Goal: Task Accomplishment & Management: Manage account settings

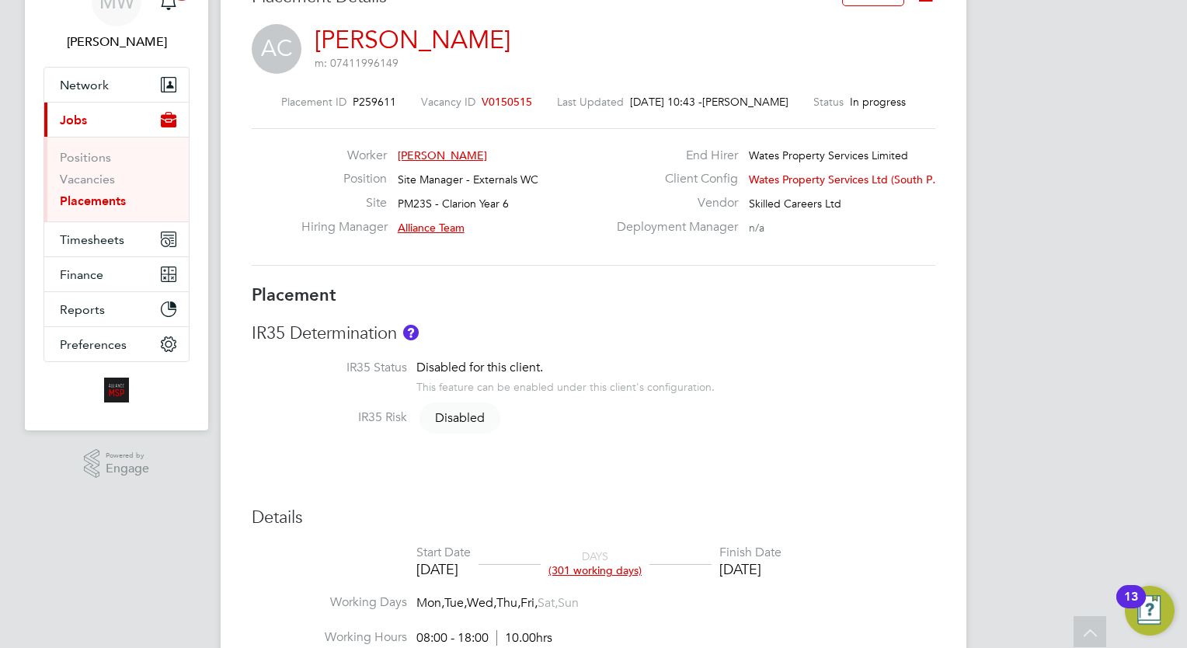
scroll to position [44, 0]
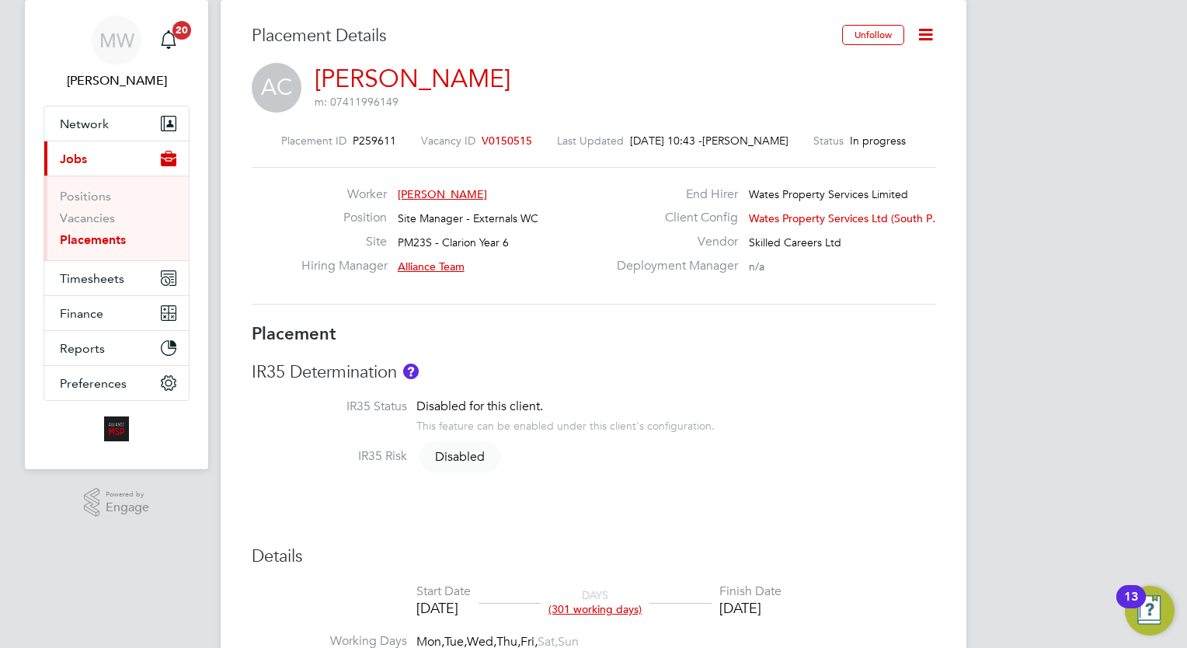
click at [928, 44] on icon at bounding box center [925, 34] width 19 height 19
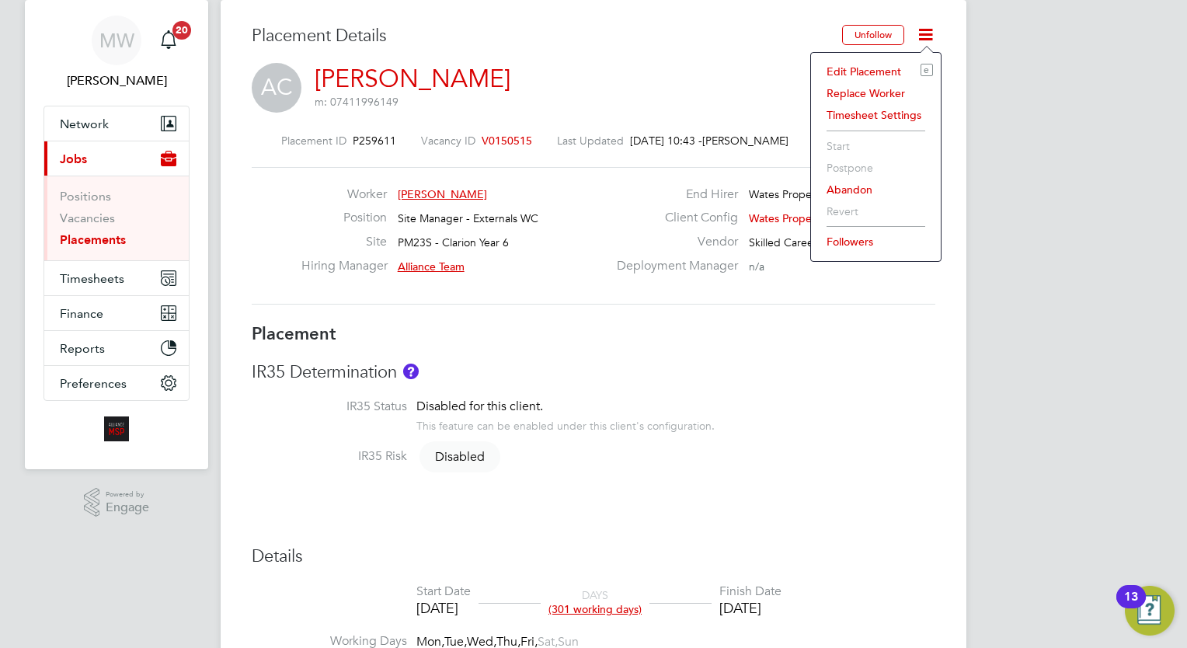
click at [878, 66] on li "Edit Placement e" at bounding box center [876, 72] width 114 height 22
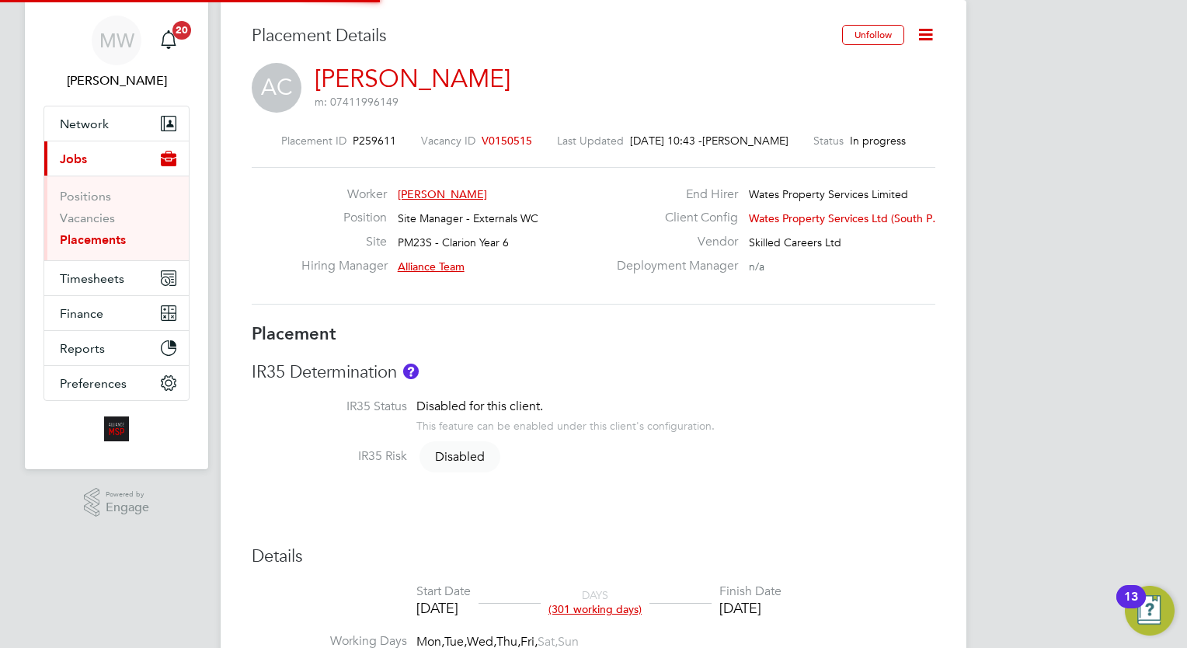
type input "Alliance Team"
type input "Warren Ellis"
type input "30 Nov 2024"
type input "26 Jan 2026"
type input "08:00"
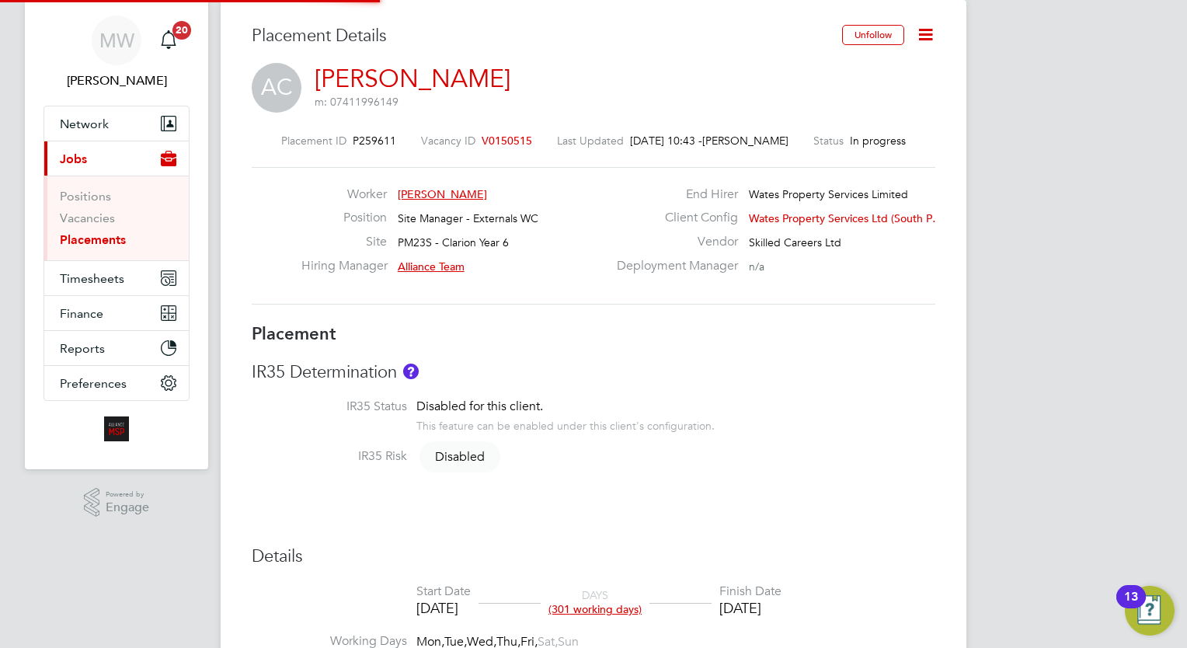
type input "18:00"
type input "Intuitatransfer7"
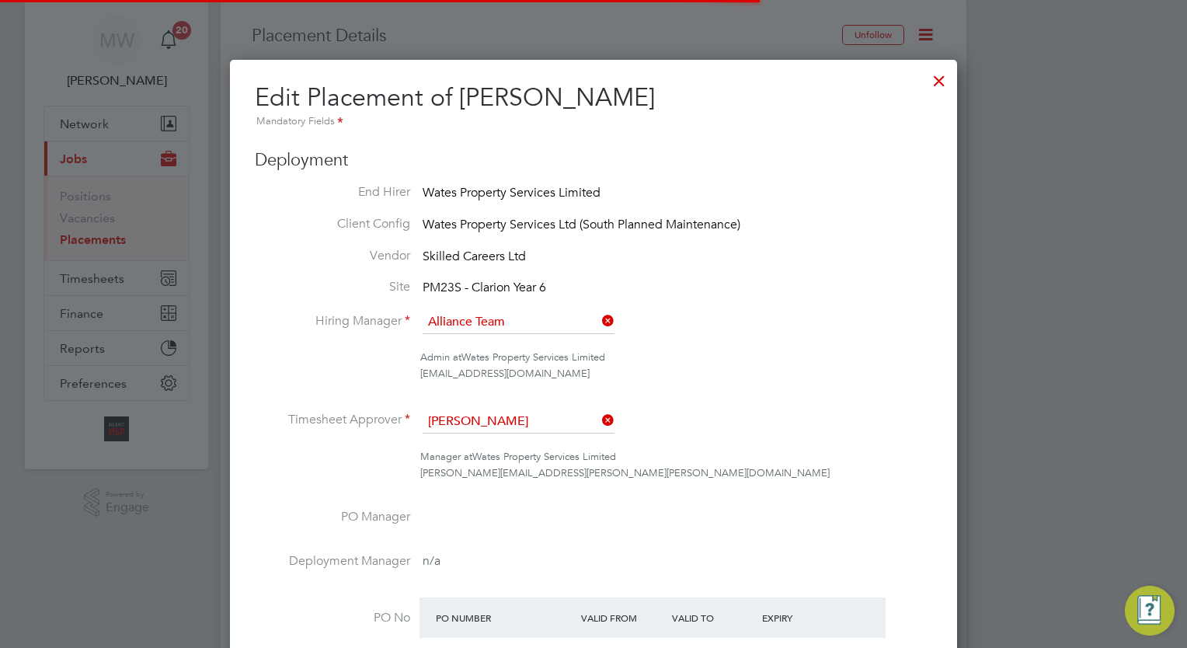
scroll to position [33, 678]
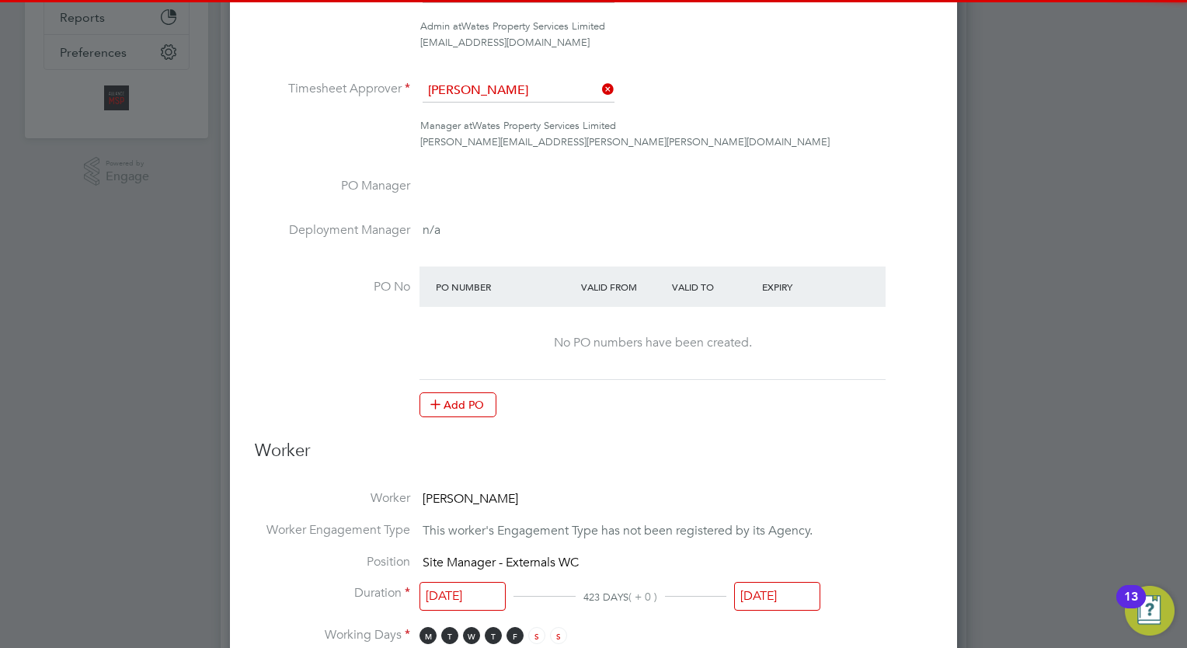
click at [740, 593] on input "26 Jan 2026" at bounding box center [777, 596] width 86 height 29
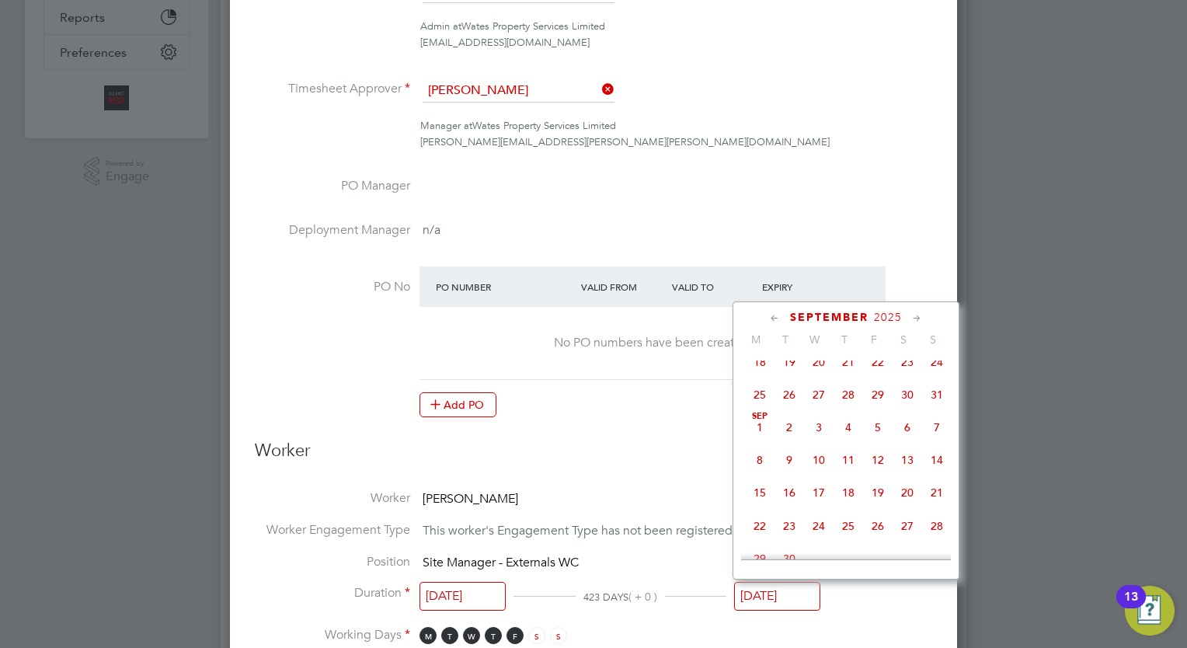
scroll to position [272, 0]
click at [903, 437] on span "6" at bounding box center [908, 431] width 30 height 30
type input "06 Sep 2025"
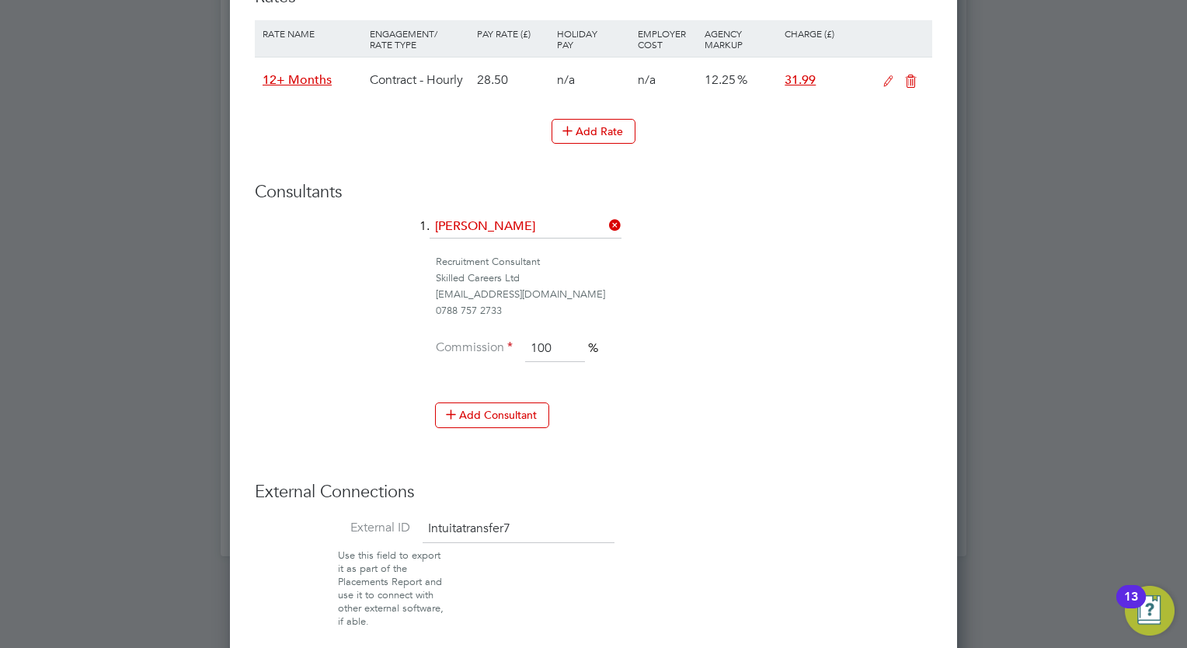
scroll to position [1145, 0]
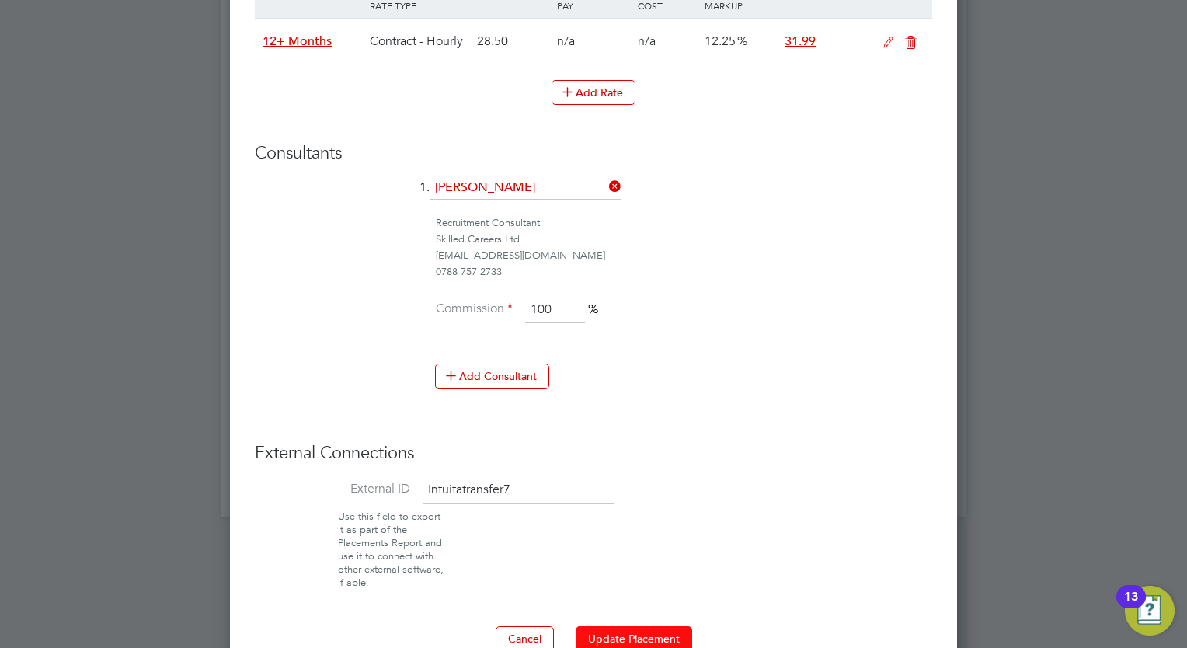
click at [611, 627] on button "Update Placement" at bounding box center [634, 638] width 117 height 25
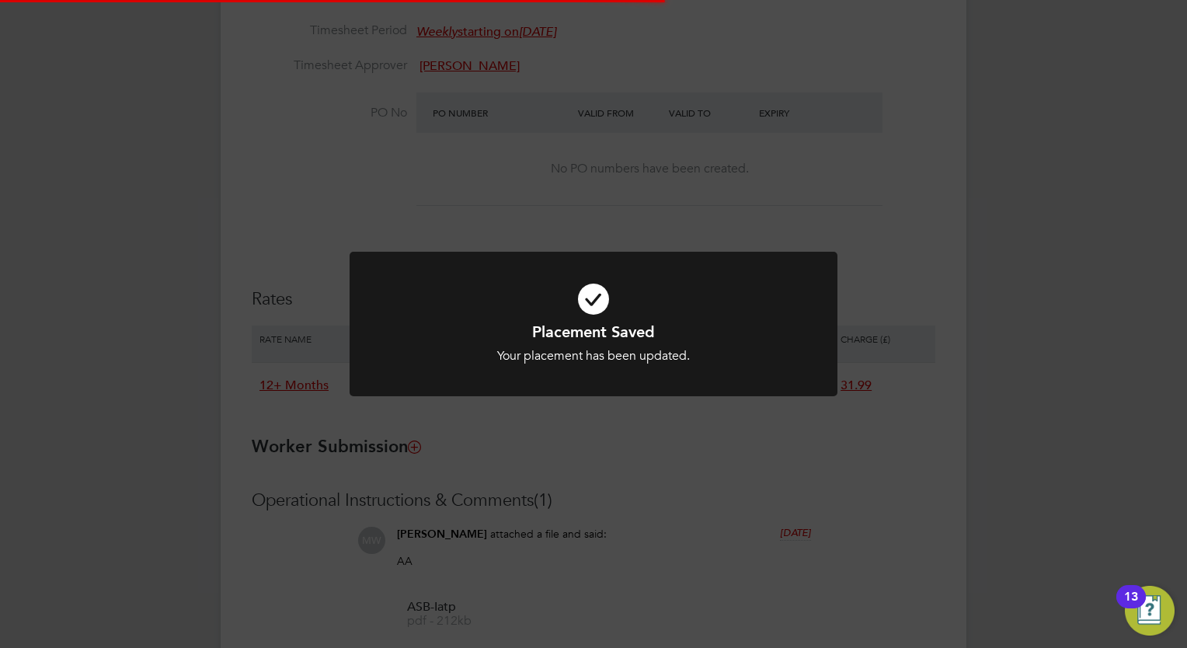
scroll to position [0, 0]
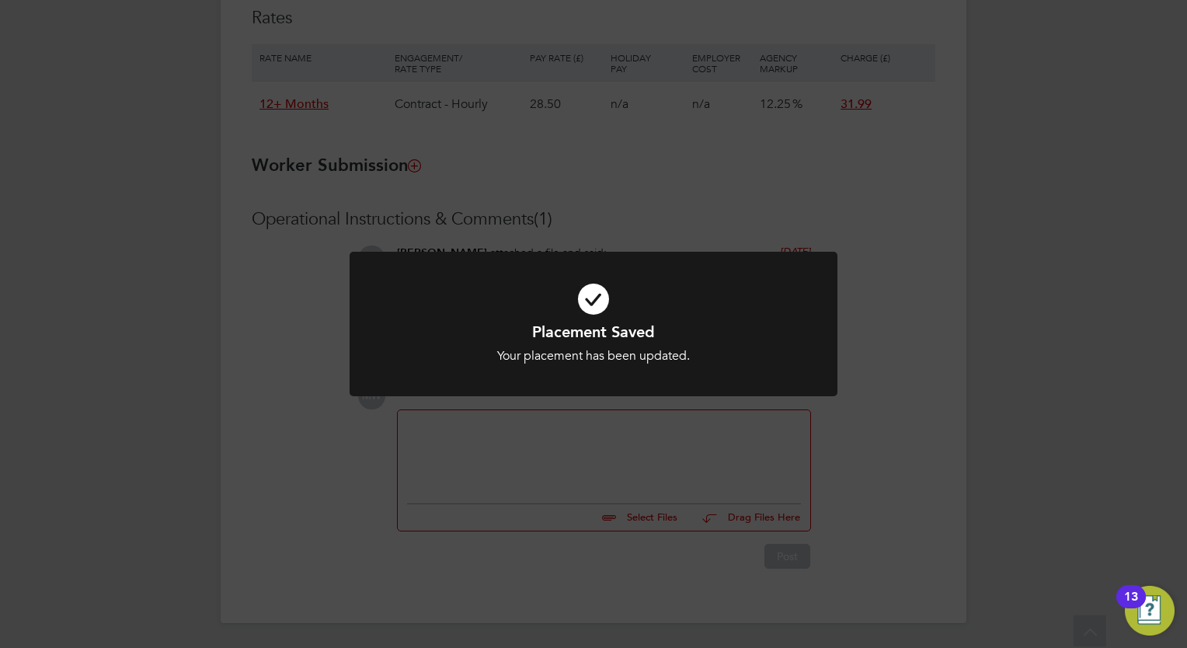
click at [478, 491] on div "Placement Saved Your placement has been updated. Cancel Okay" at bounding box center [593, 324] width 1187 height 648
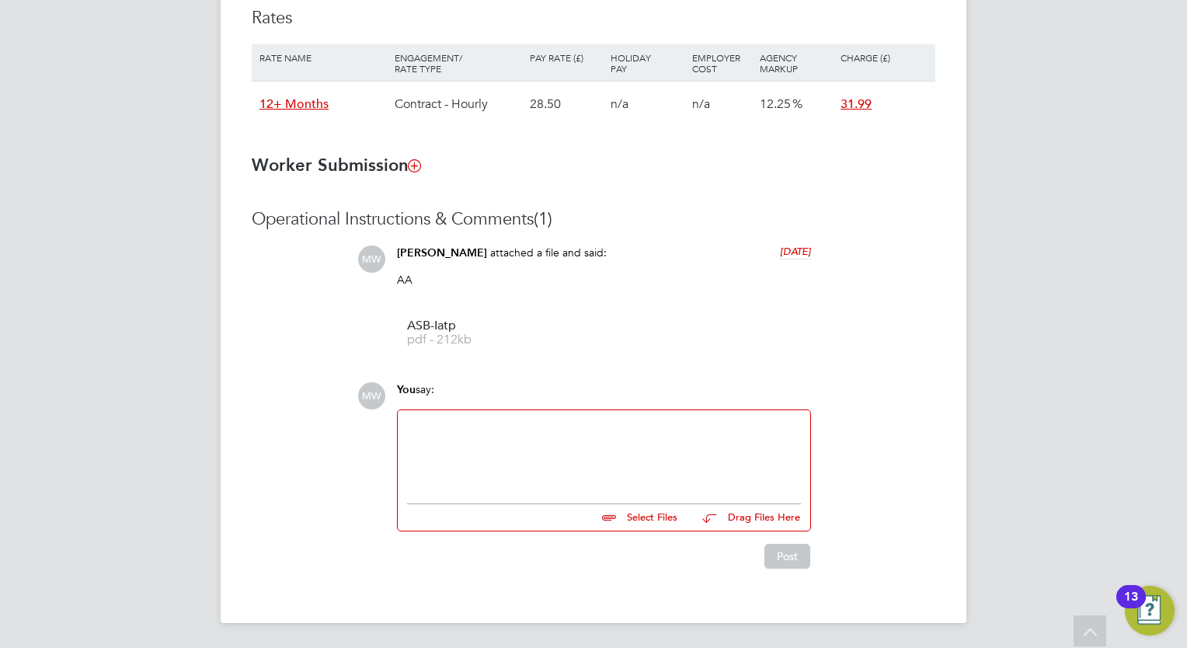
click at [454, 462] on div at bounding box center [604, 452] width 394 height 67
click at [654, 517] on input "file" at bounding box center [684, 515] width 233 height 22
type input "C:\fakepath\Leavers Request.eml"
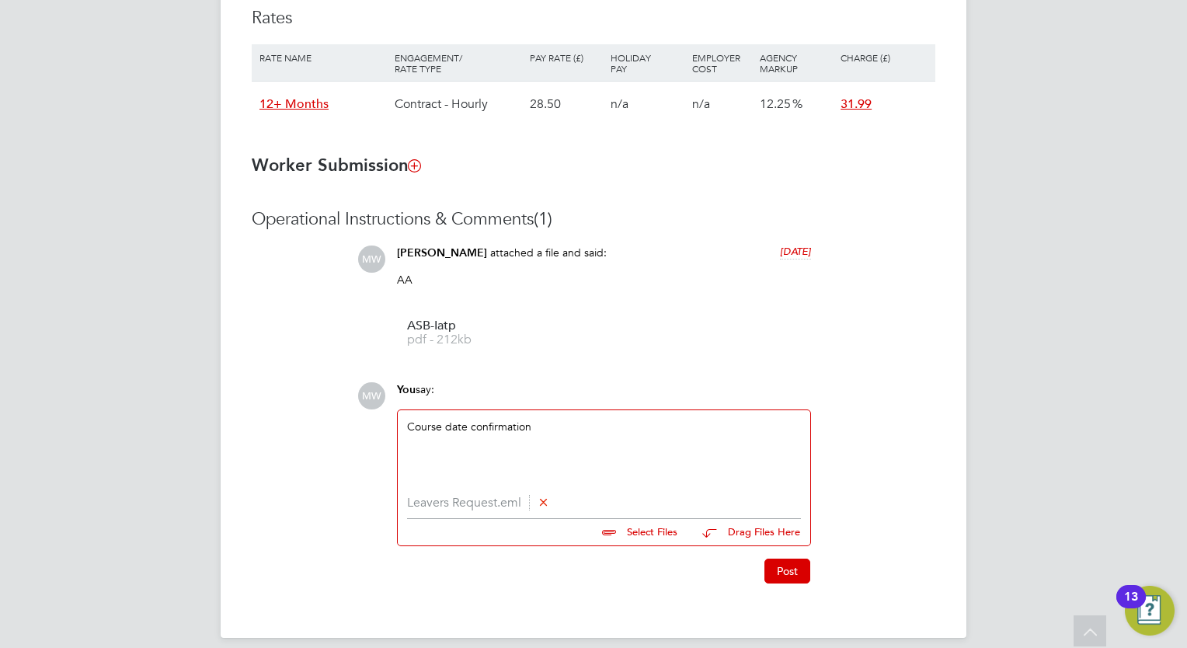
click at [544, 496] on icon at bounding box center [544, 502] width 12 height 12
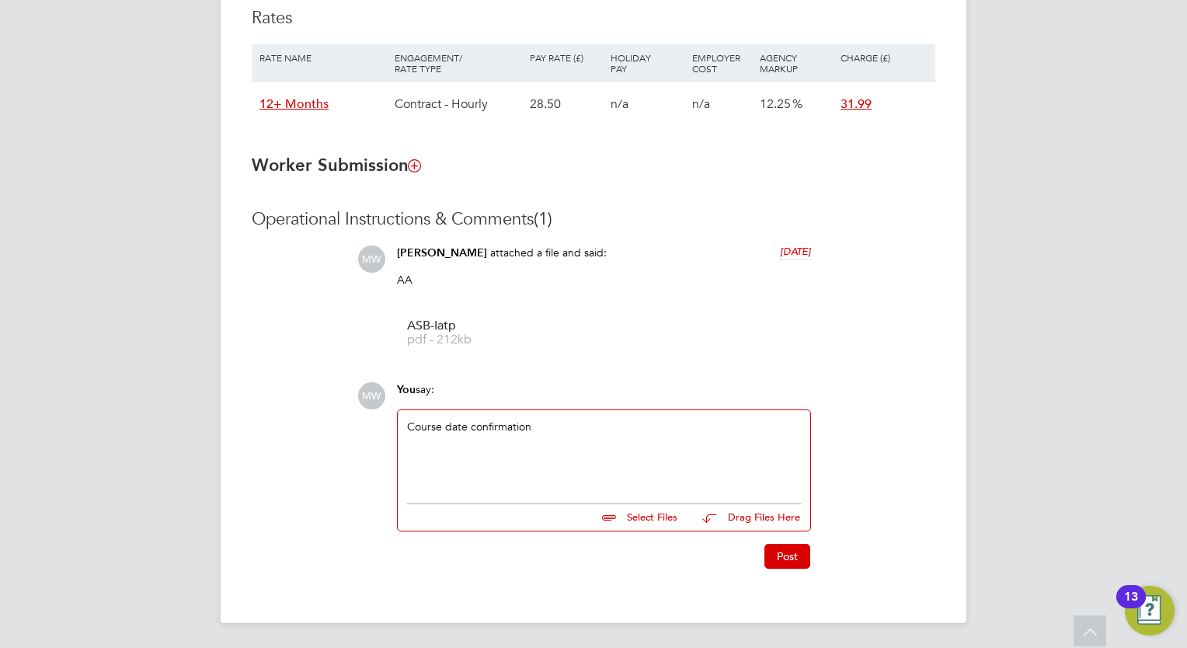
click at [646, 514] on input "file" at bounding box center [684, 515] width 233 height 22
type input "C:\fakepath\WhatsApp Image 2025-08-11 at 08.13.06.jpeg"
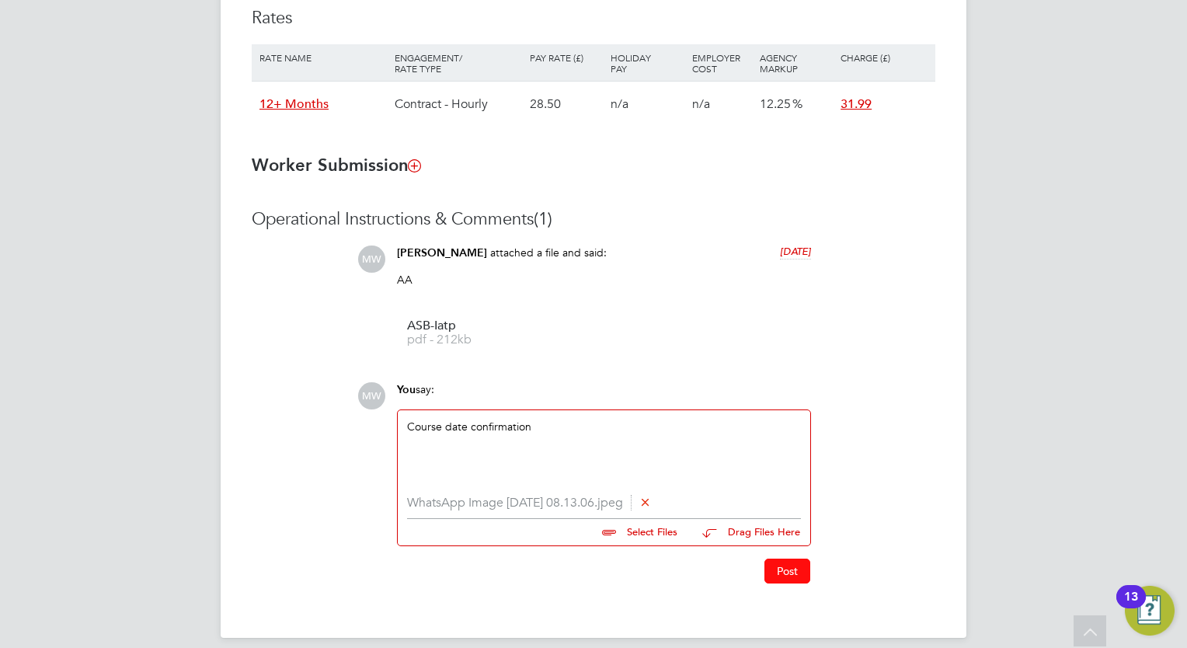
click at [784, 577] on button "Post" at bounding box center [787, 571] width 46 height 25
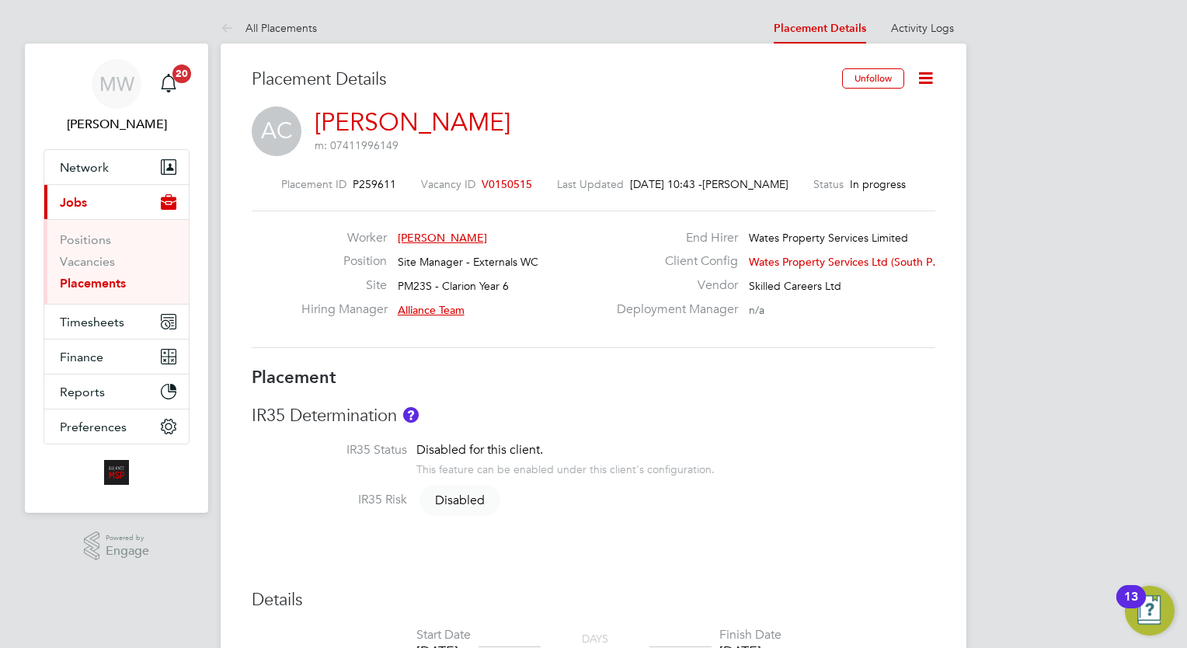
click at [91, 286] on link "Placements" at bounding box center [93, 283] width 66 height 15
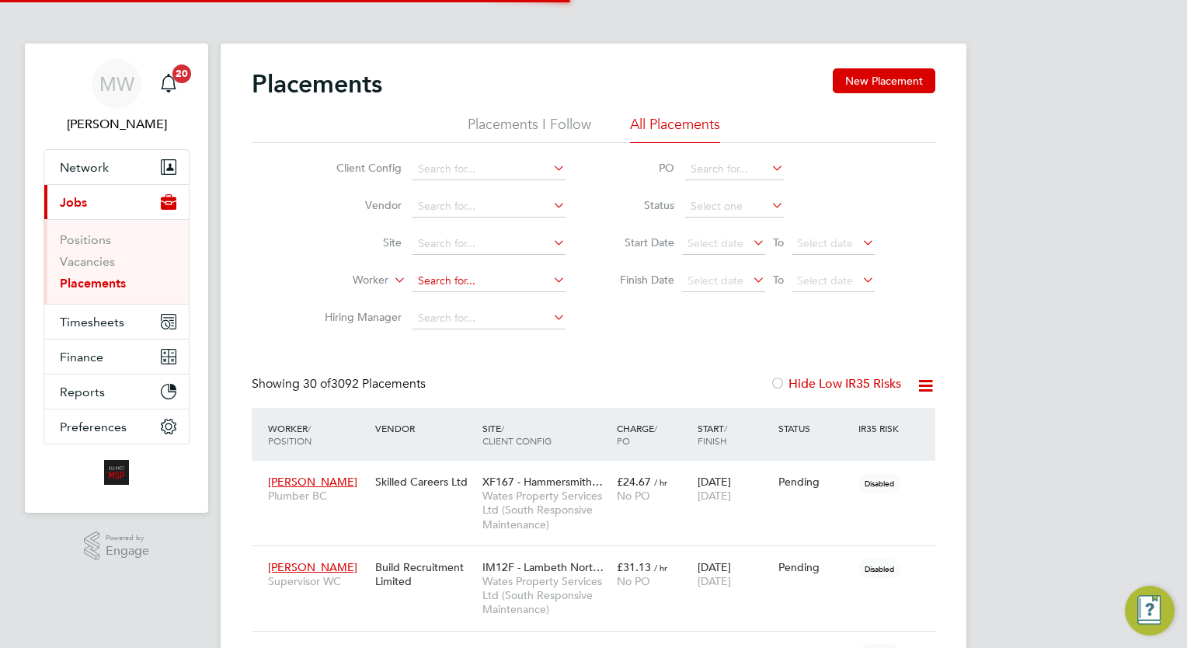
click at [464, 278] on input at bounding box center [488, 281] width 153 height 22
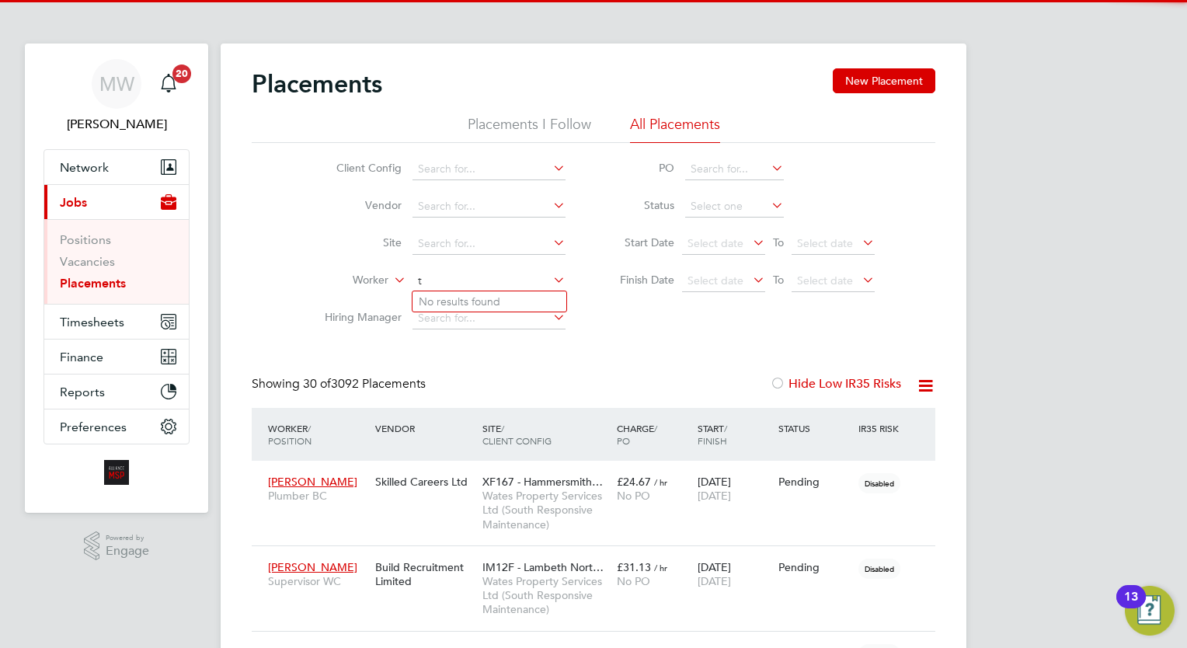
scroll to position [58, 108]
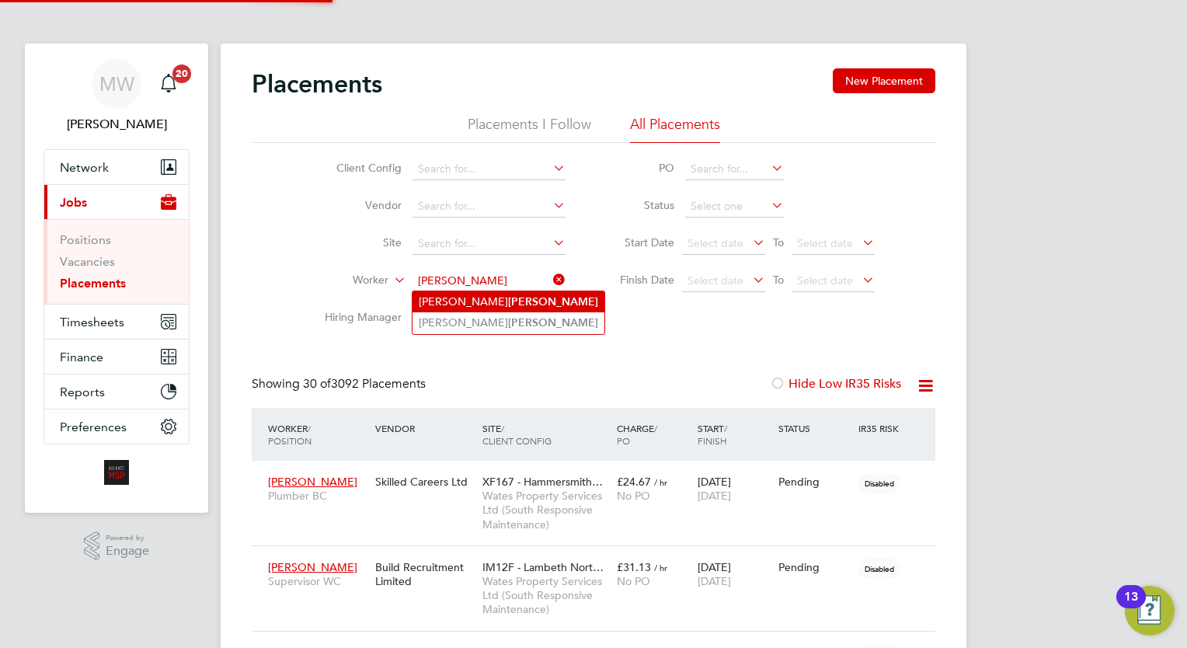
click at [518, 301] on b "Townsend" at bounding box center [553, 301] width 90 height 13
type input "Johnathan Townsend"
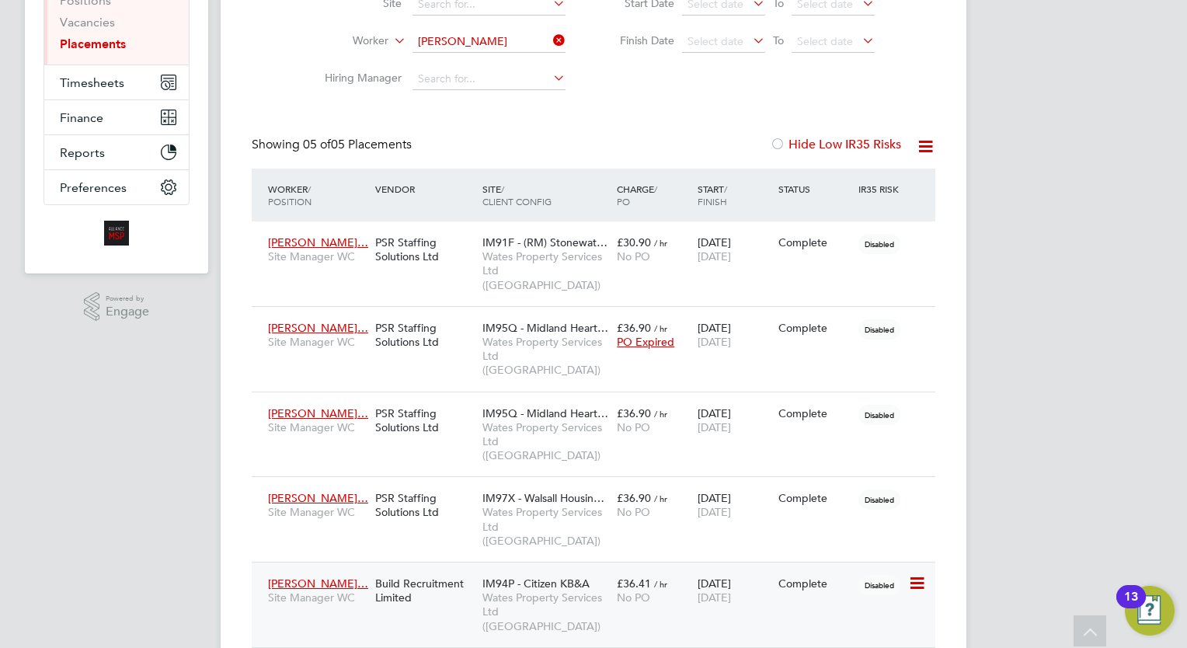
click at [731, 590] on span "25 Jul 2025" at bounding box center [714, 597] width 33 height 14
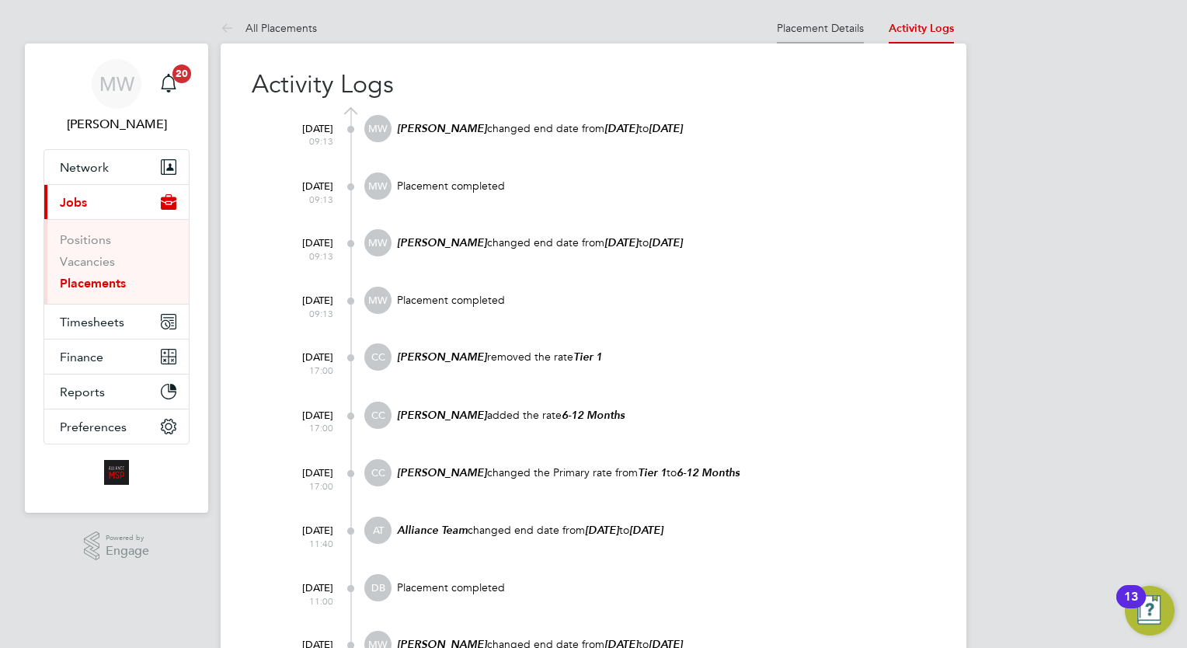
click at [842, 29] on link "Placement Details" at bounding box center [820, 28] width 87 height 14
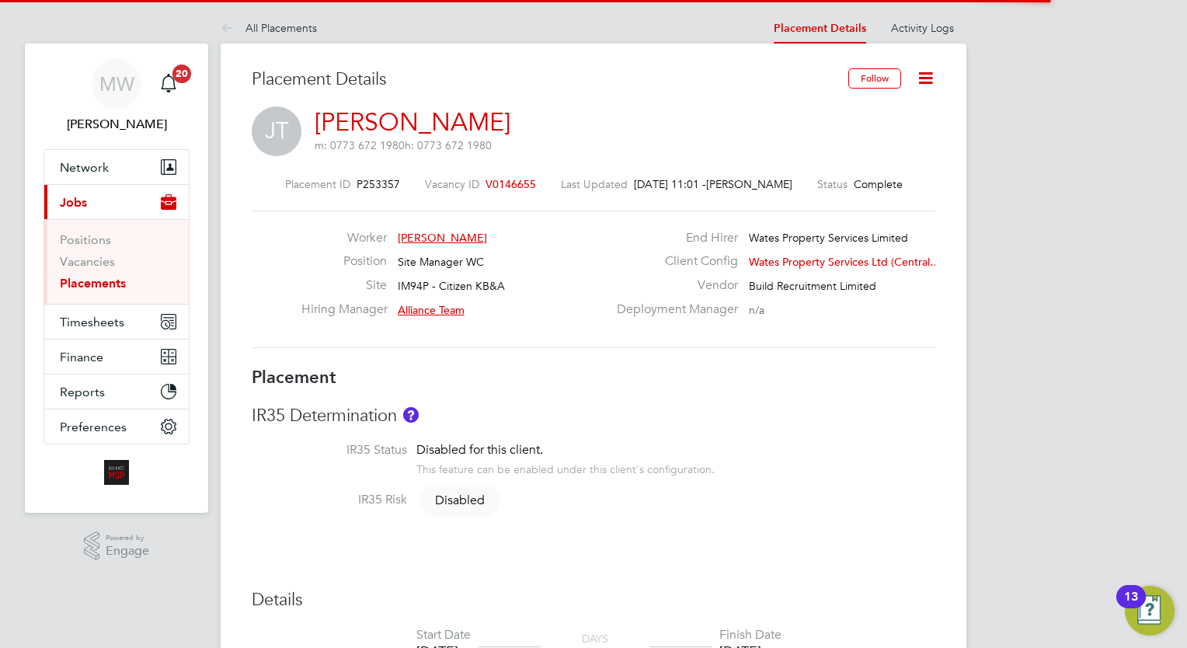
click at [926, 68] on icon at bounding box center [925, 77] width 19 height 19
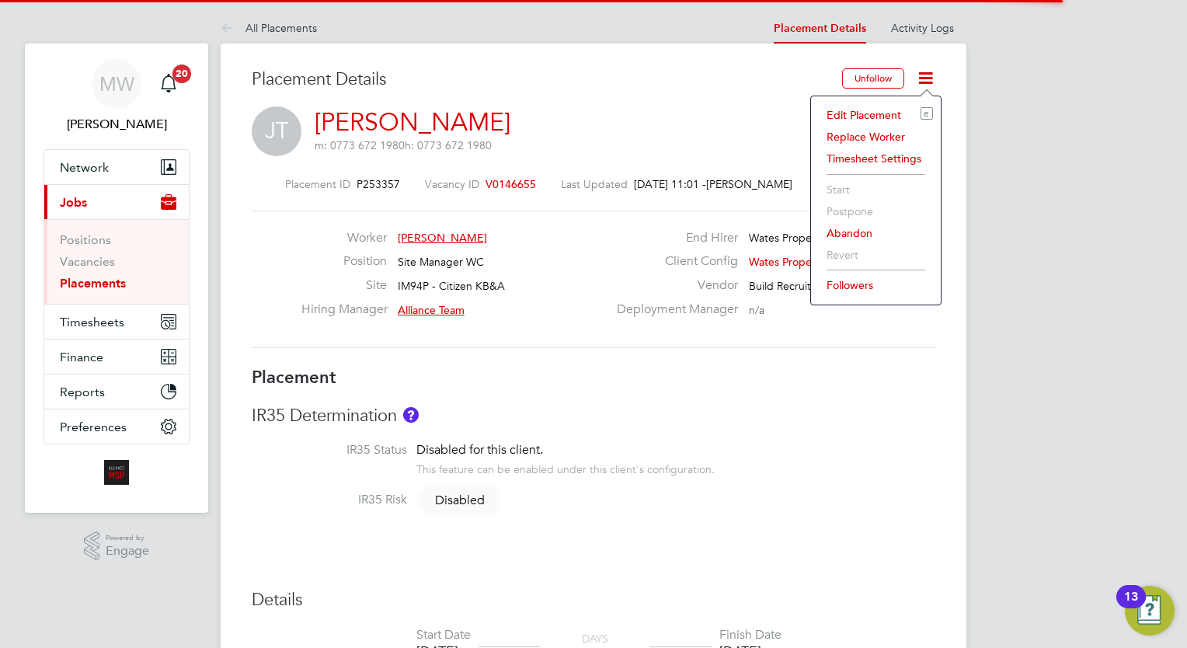
click at [882, 111] on li "Edit Placement e" at bounding box center [876, 115] width 114 height 22
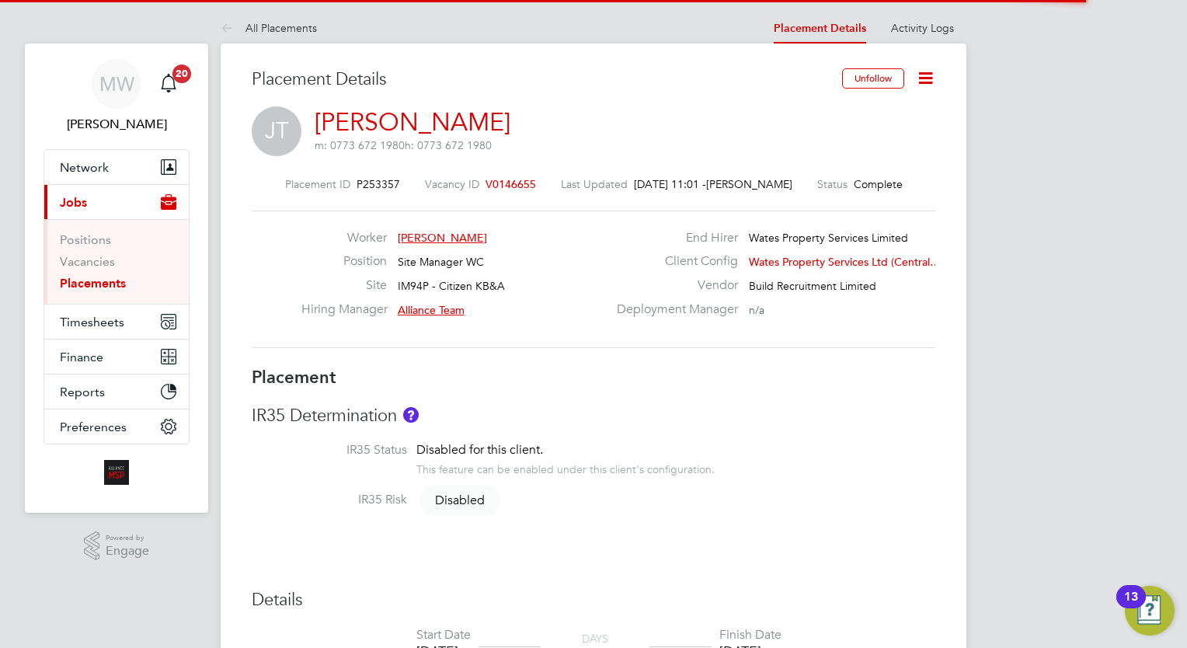
type input "Alliance Team"
type input "[PERSON_NAME]"
type input "[DATE]"
type input "08:00"
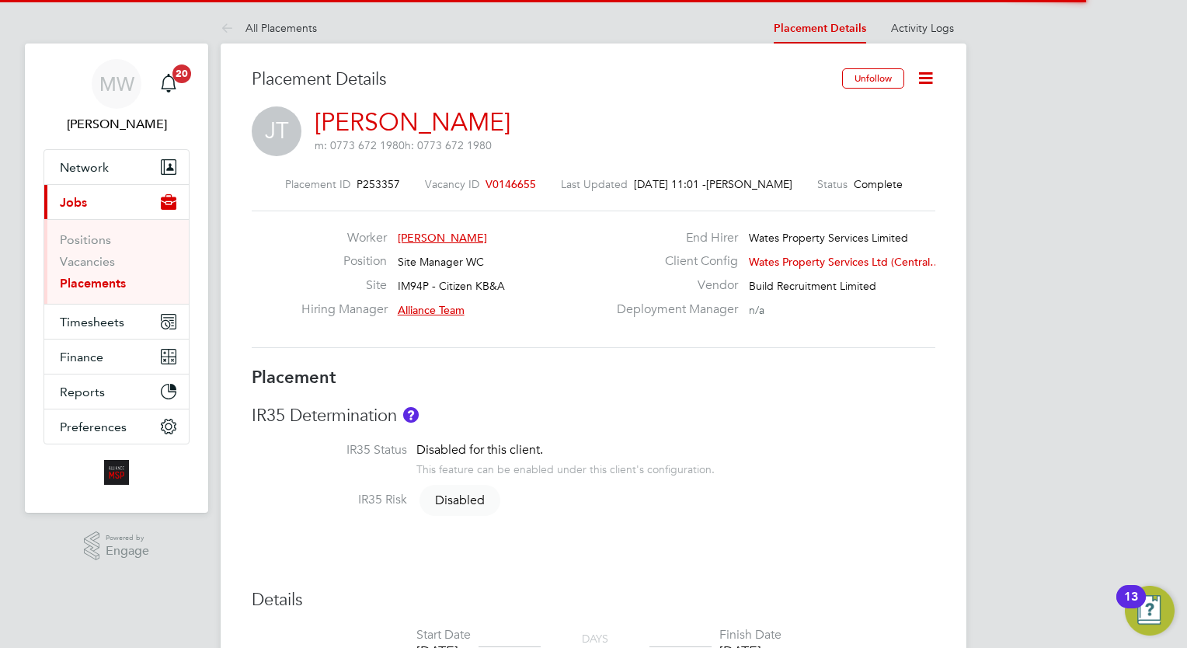
type input "18:00"
type input "07130"
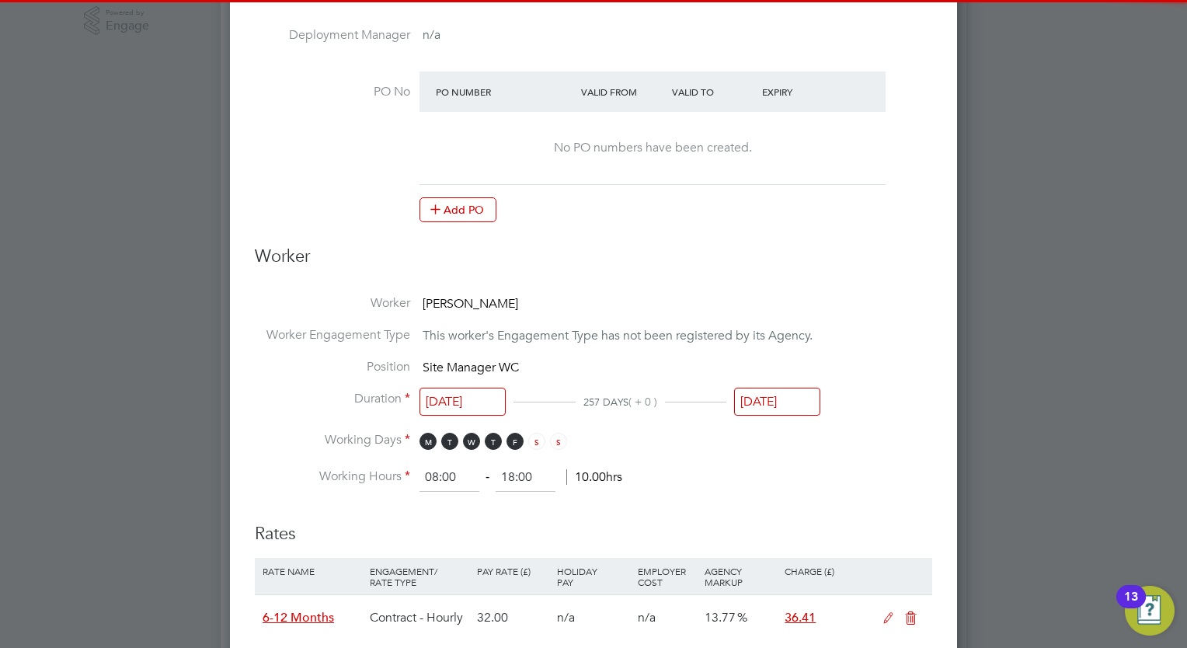
click at [784, 380] on li "Position Site Manager WC" at bounding box center [593, 375] width 677 height 32
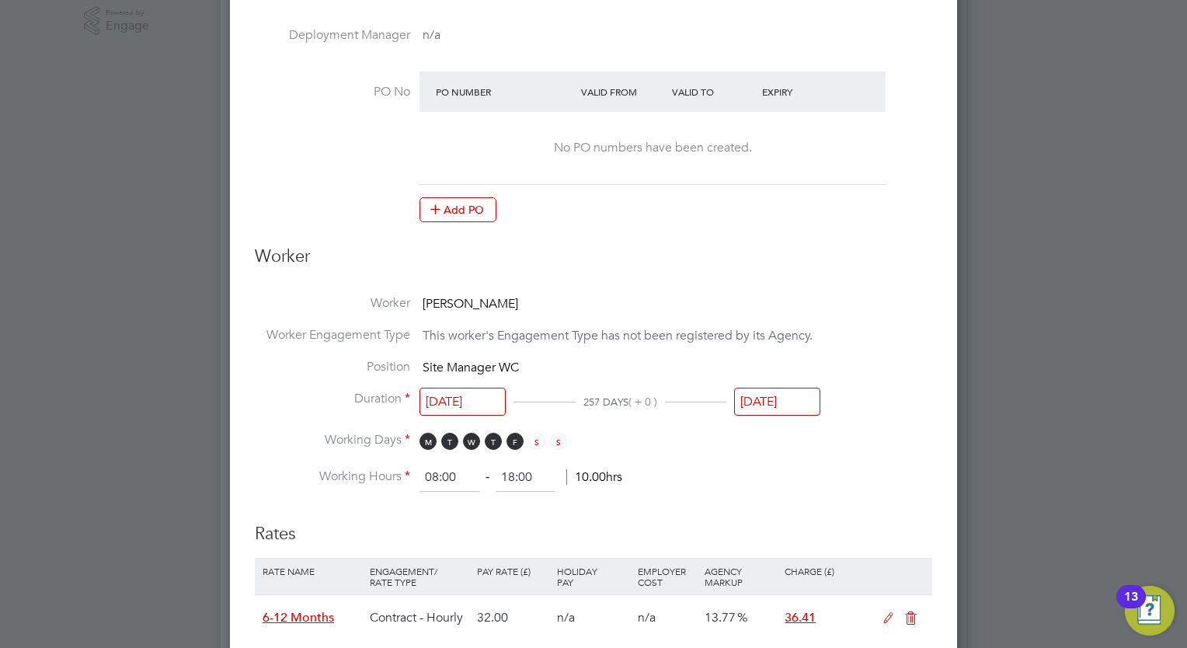
click at [785, 396] on input "[DATE]" at bounding box center [777, 402] width 86 height 29
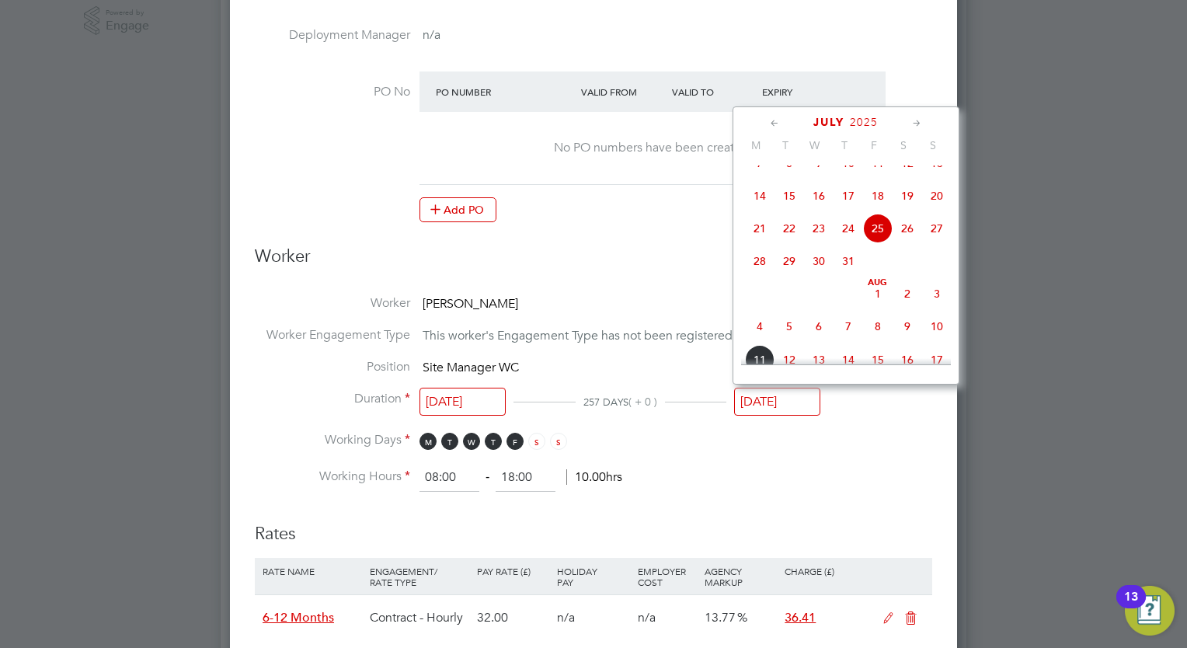
click at [917, 129] on icon at bounding box center [917, 123] width 15 height 17
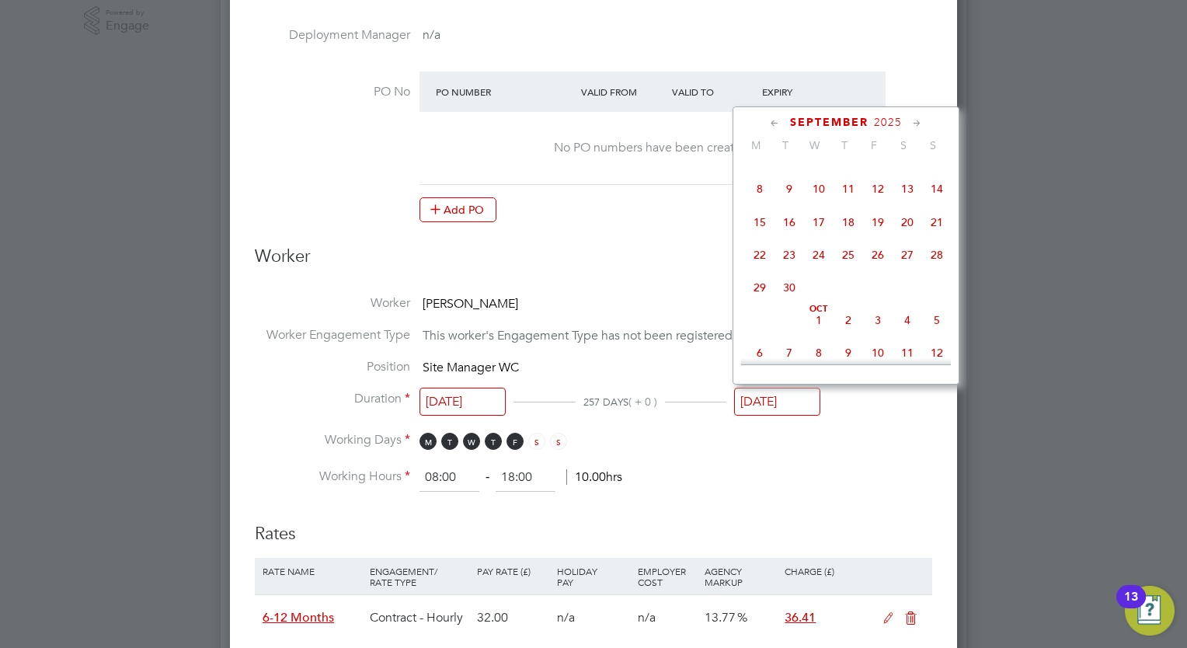
click at [875, 204] on span "12" at bounding box center [878, 189] width 30 height 30
type input "12 Sep 2025"
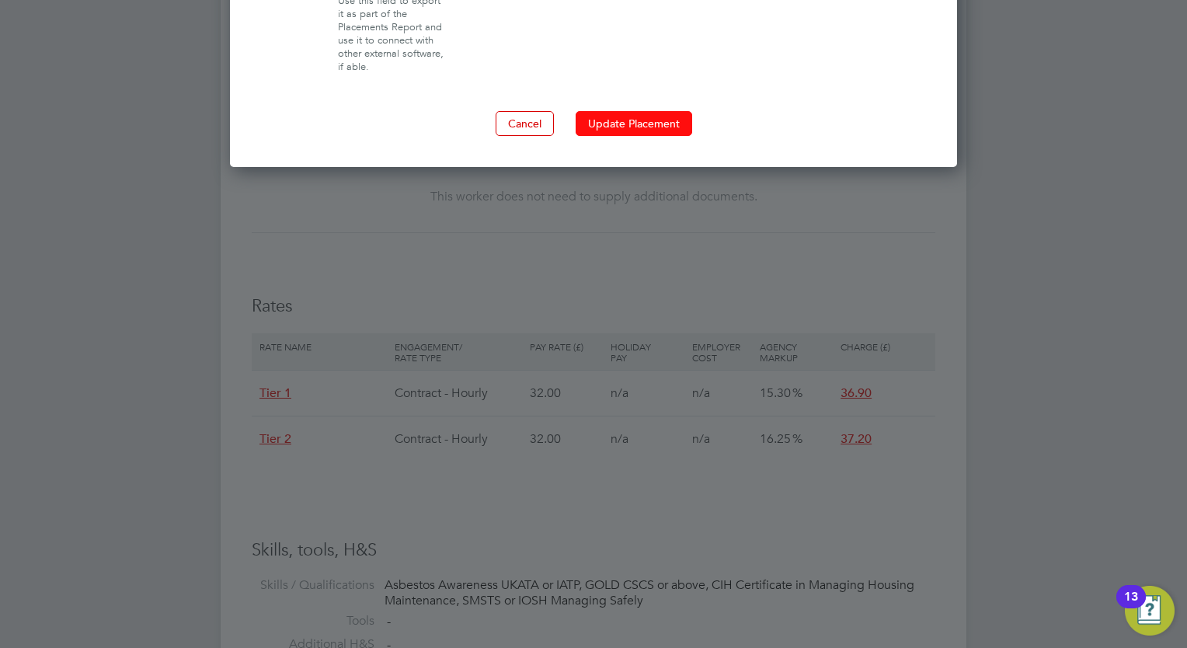
click at [661, 126] on button "Update Placement" at bounding box center [634, 123] width 117 height 25
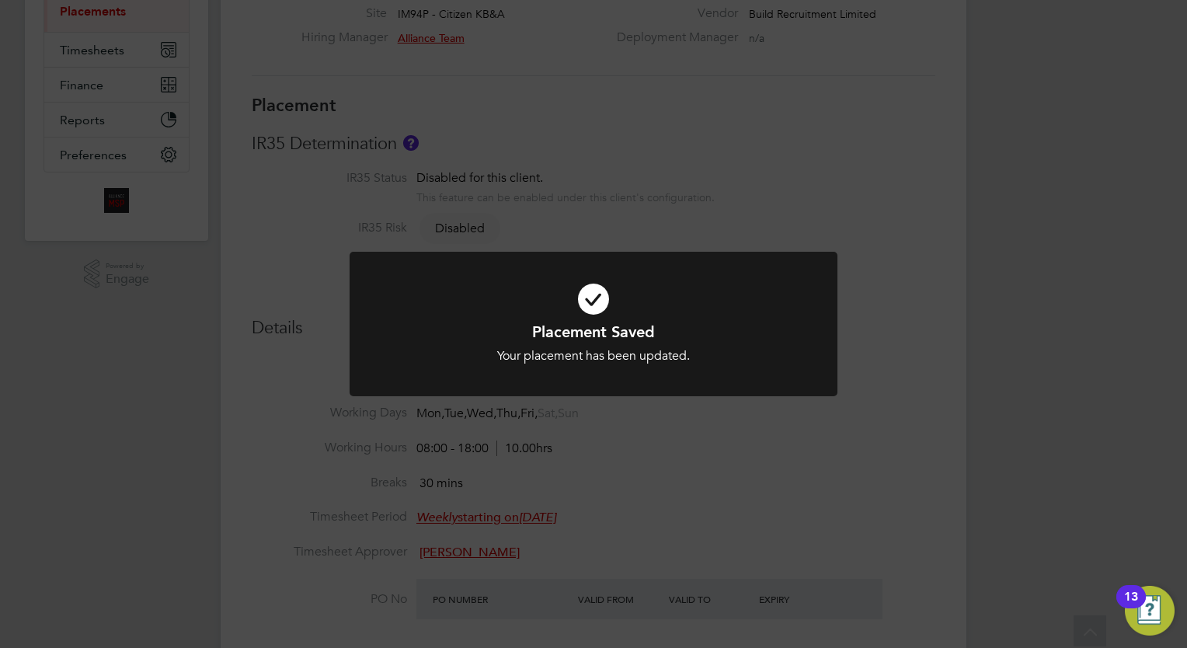
click at [485, 131] on div "Placement Saved Your placement has been updated. Cancel Okay" at bounding box center [593, 324] width 1187 height 648
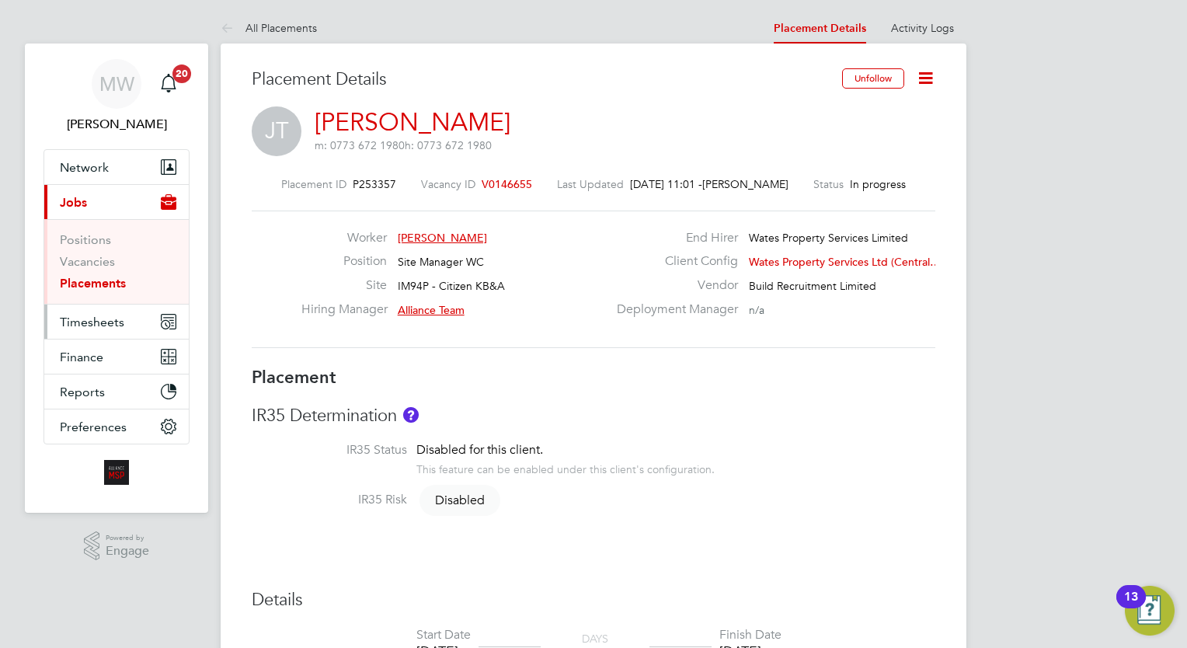
click at [121, 325] on span "Timesheets" at bounding box center [92, 322] width 64 height 15
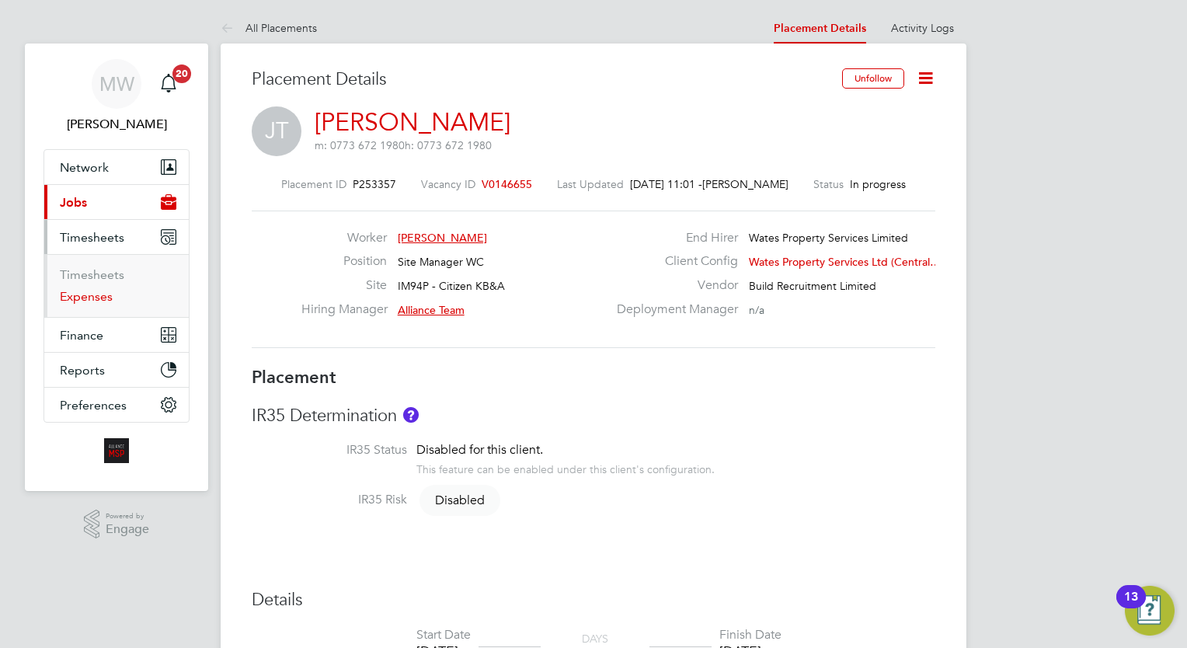
click at [96, 294] on link "Expenses" at bounding box center [86, 296] width 53 height 15
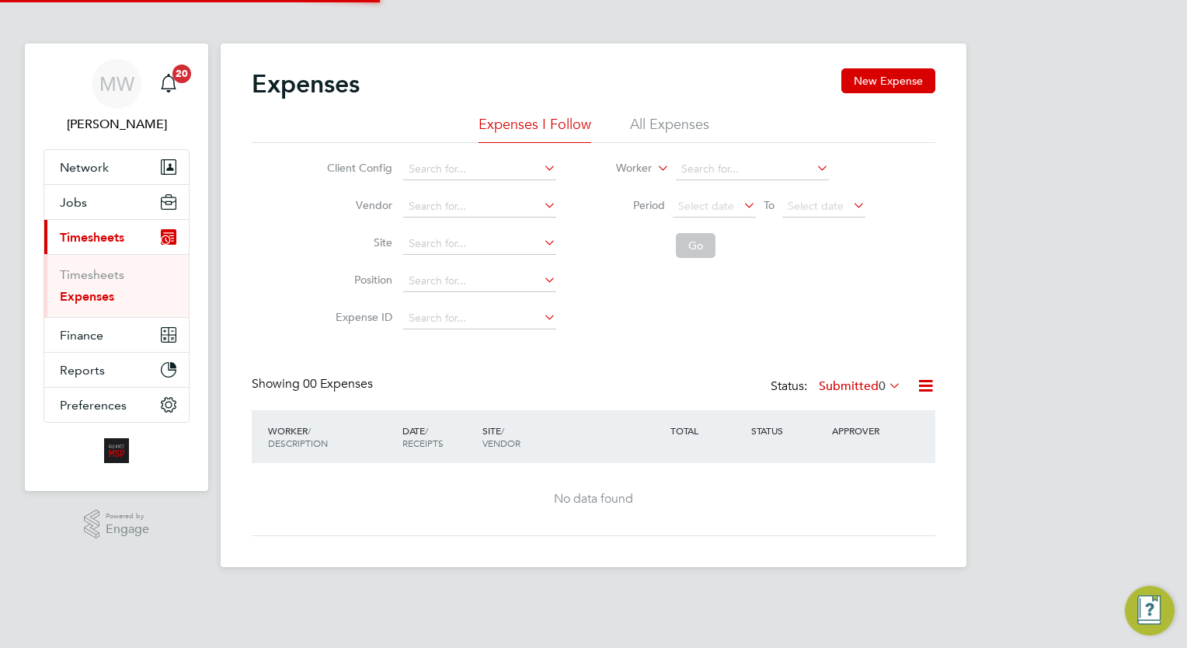
click at [92, 284] on li "Timesheets" at bounding box center [118, 278] width 117 height 22
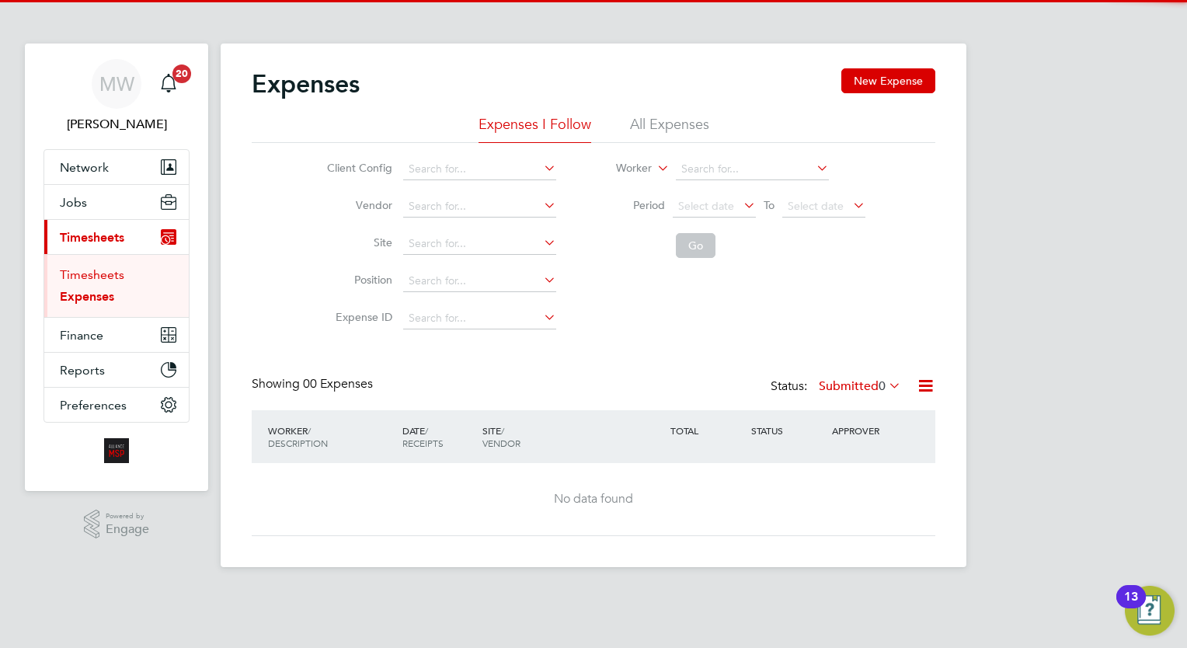
click at [90, 280] on link "Timesheets" at bounding box center [92, 274] width 64 height 15
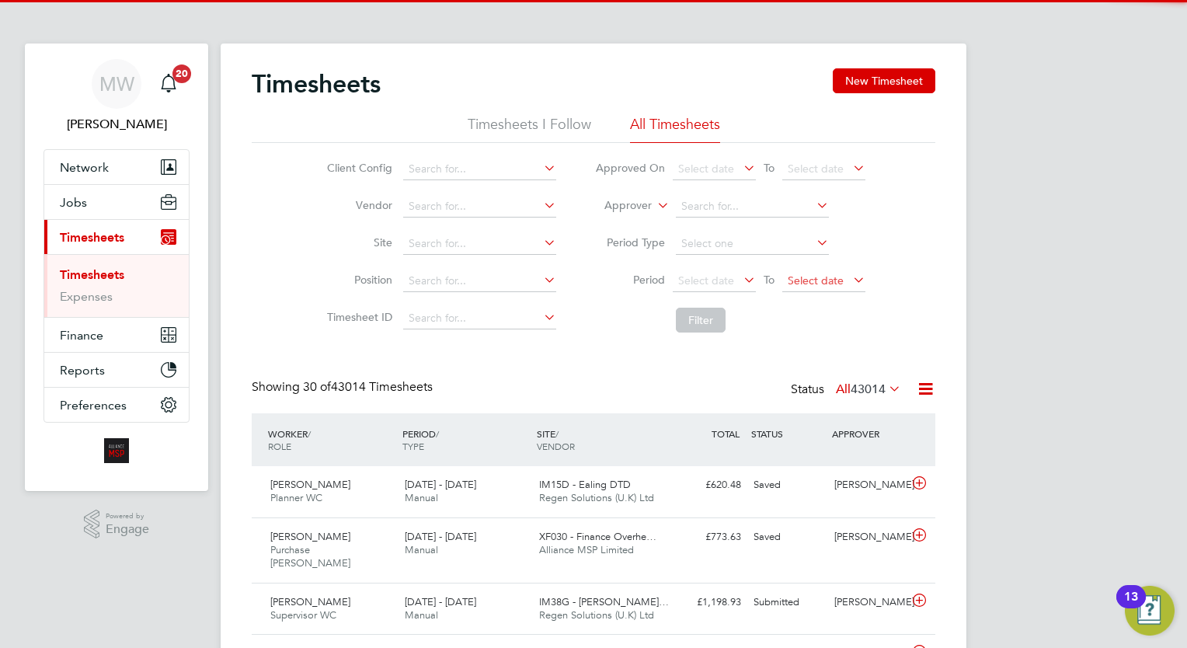
scroll to position [39, 135]
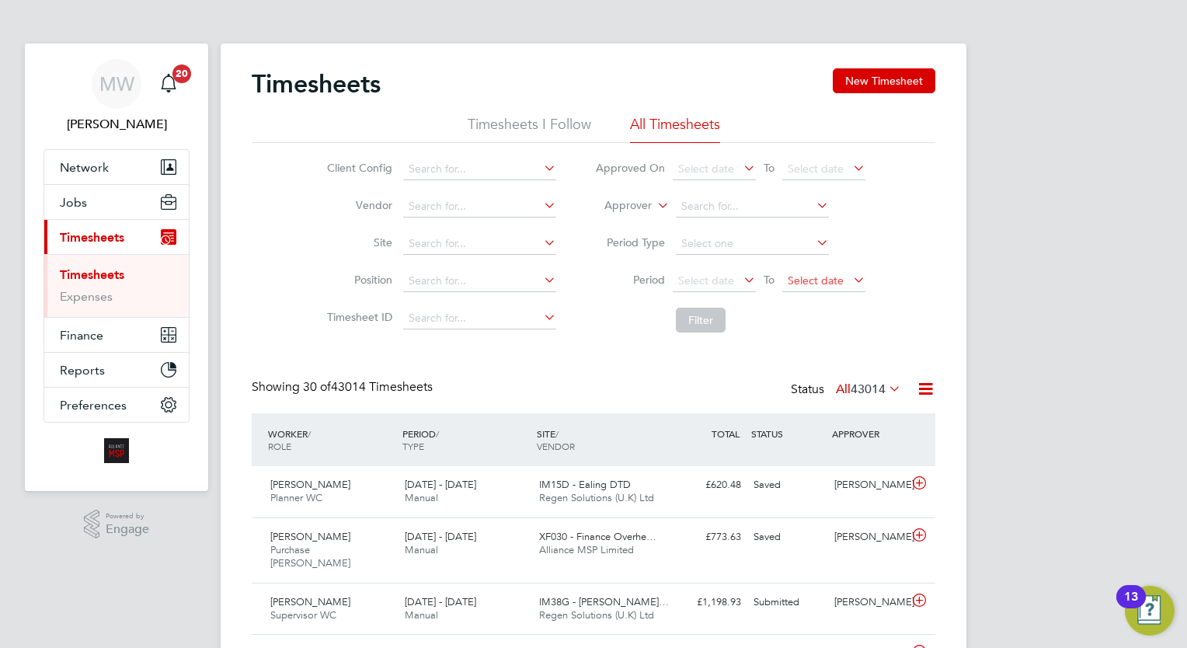
click at [812, 291] on span "Select date" at bounding box center [823, 281] width 83 height 21
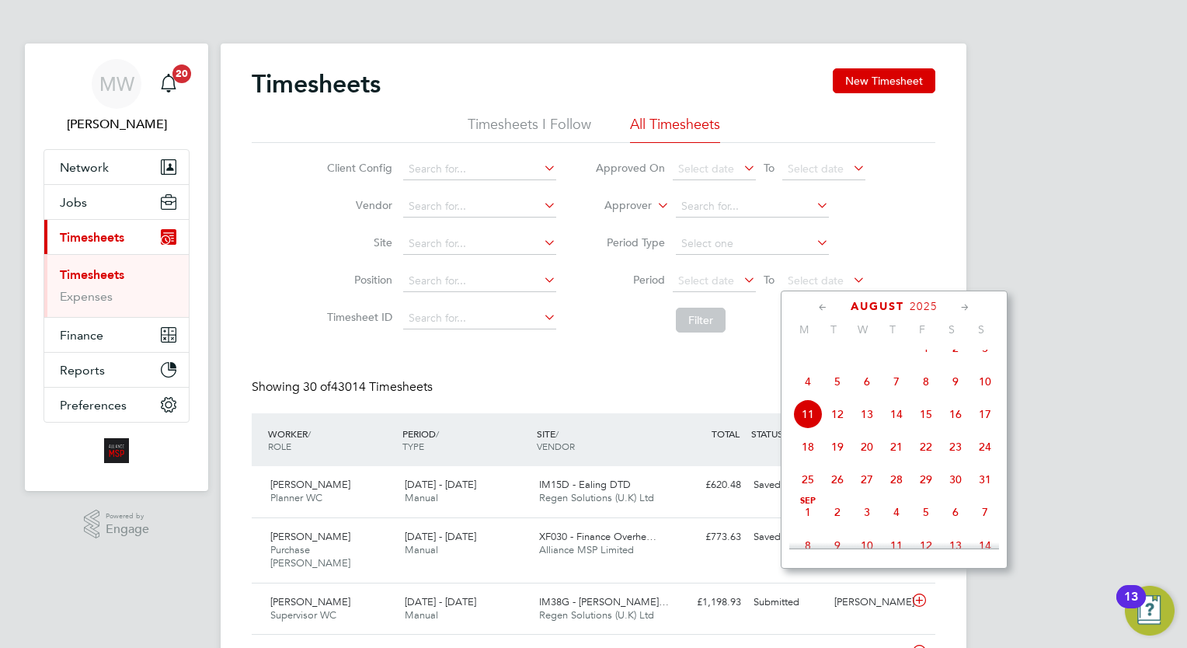
click at [740, 278] on icon at bounding box center [740, 280] width 0 height 22
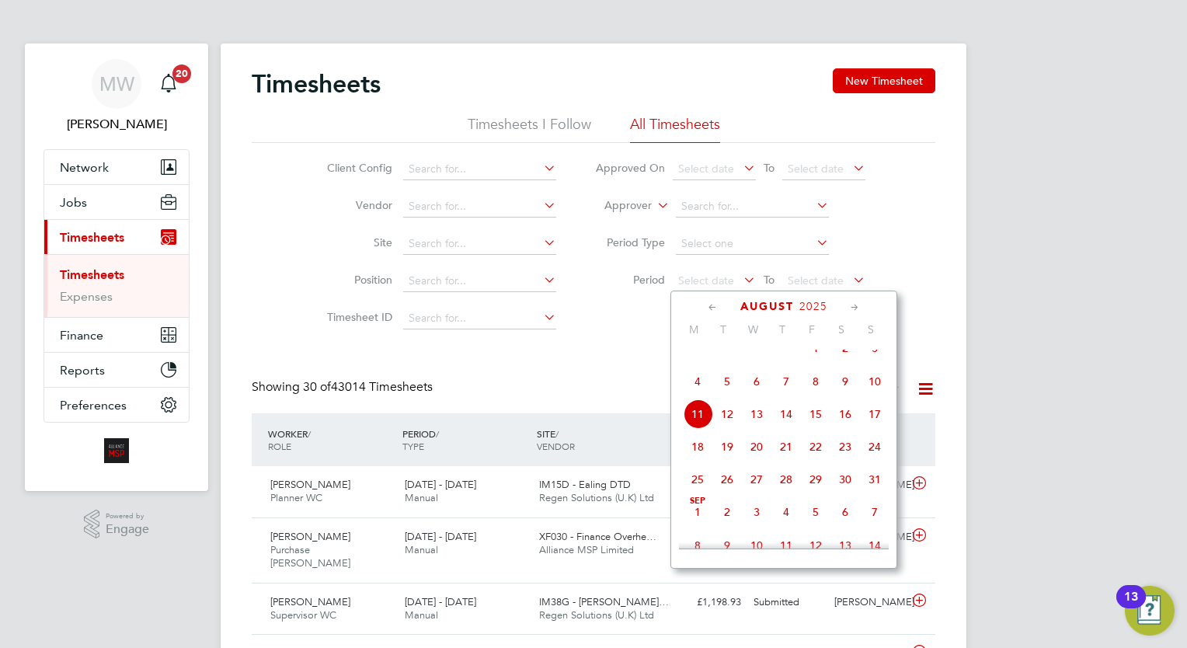
click at [590, 389] on div "Showing 30 of 43014 Timesheets Status All 43014" at bounding box center [594, 396] width 684 height 34
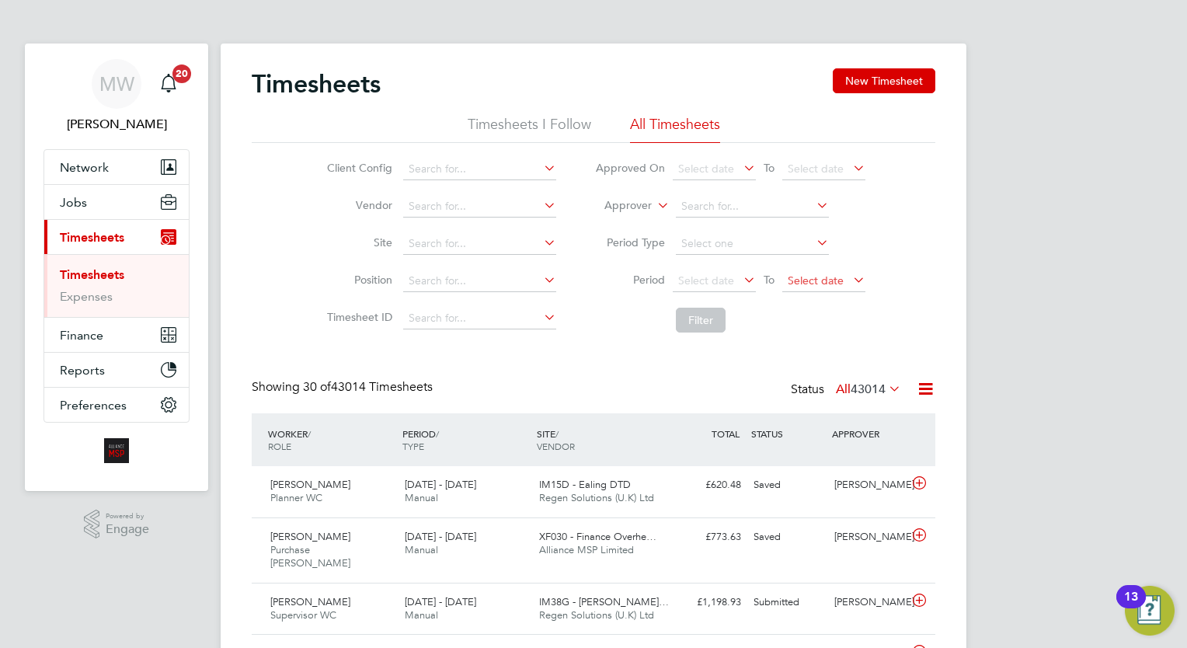
click at [798, 282] on span "Select date" at bounding box center [816, 280] width 56 height 14
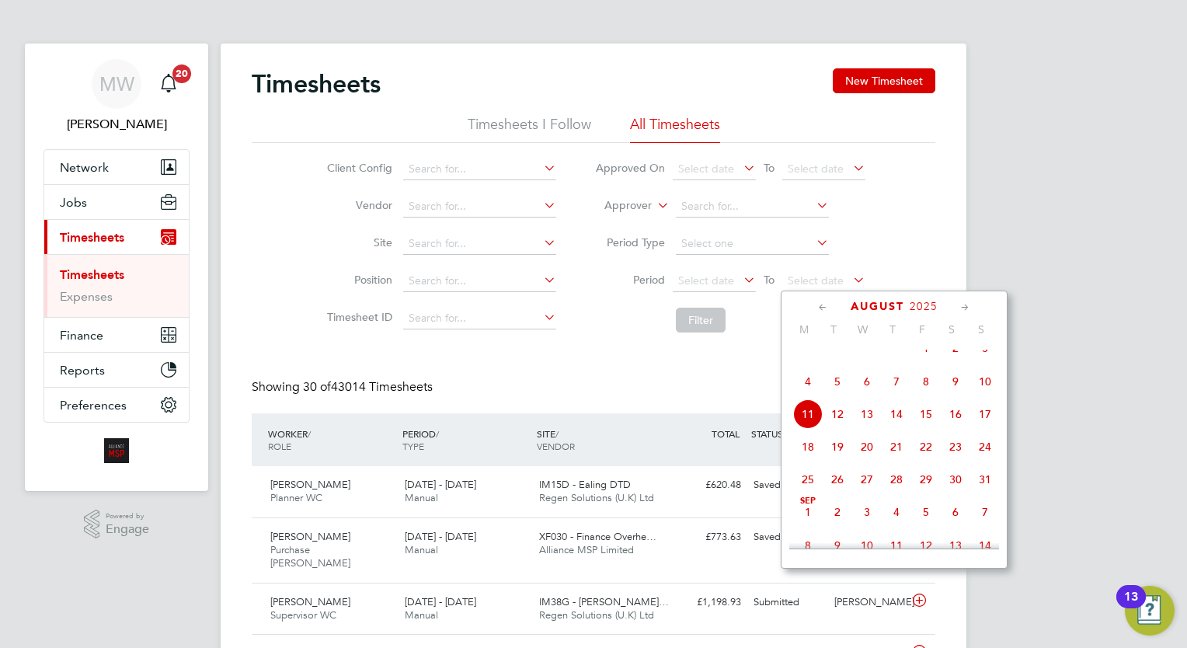
click at [756, 309] on li "Filter" at bounding box center [730, 320] width 309 height 40
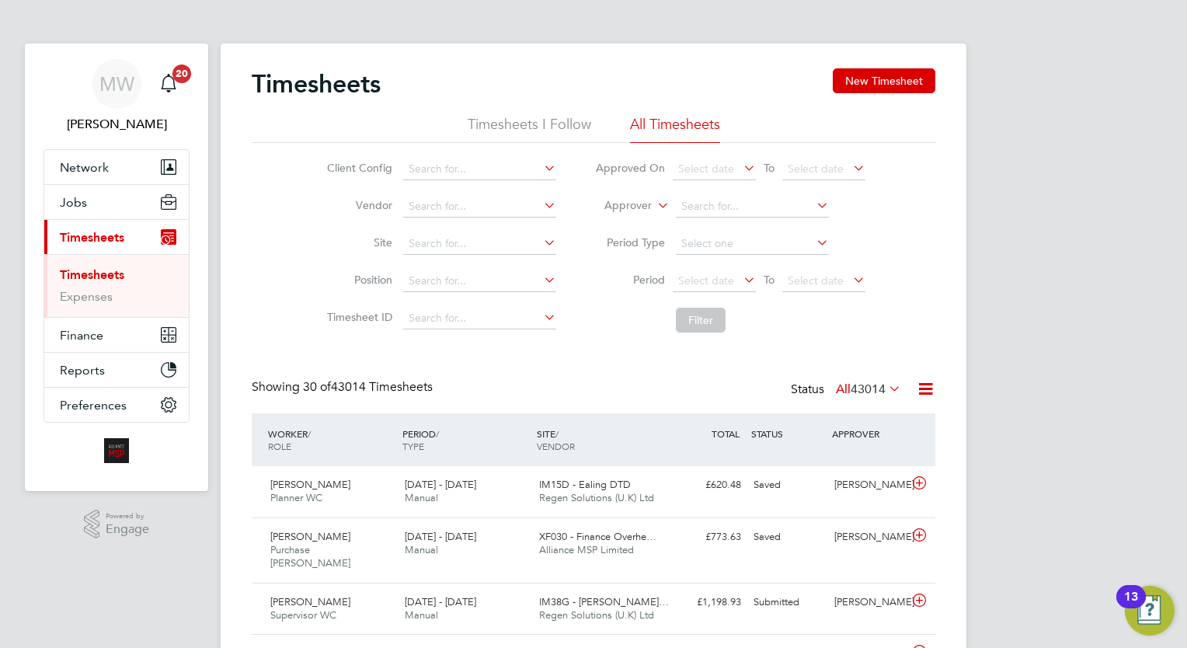
click at [828, 255] on li "Period Type" at bounding box center [730, 243] width 309 height 37
click at [840, 277] on span "Select date" at bounding box center [816, 280] width 56 height 14
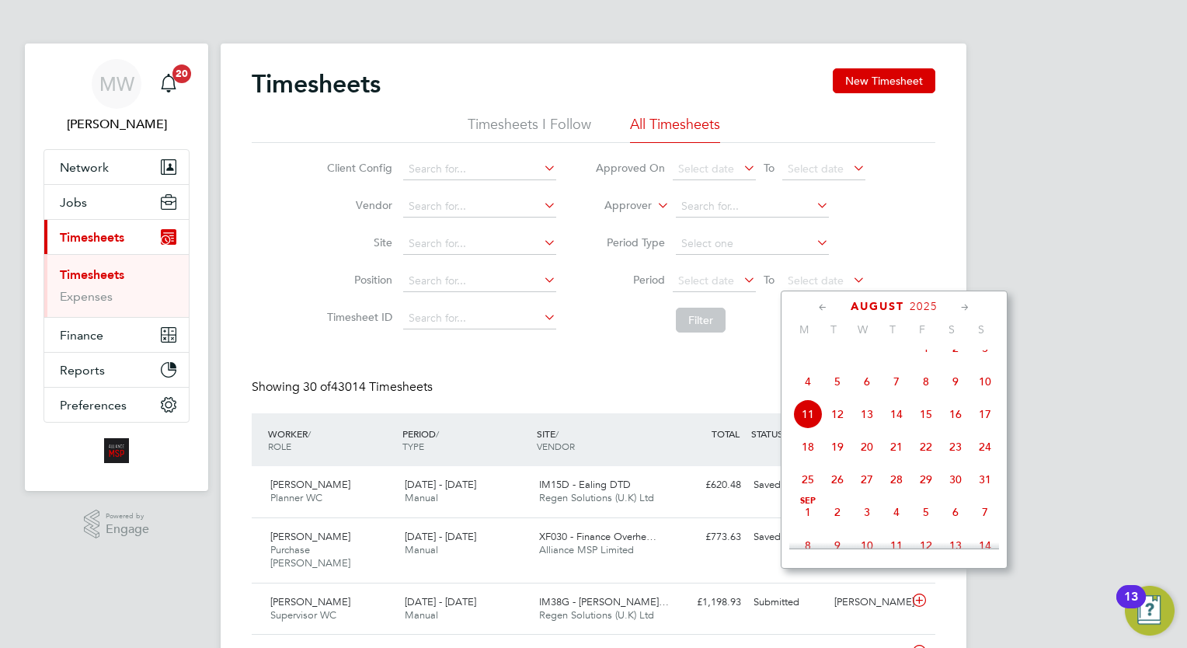
click at [822, 308] on icon at bounding box center [823, 307] width 15 height 17
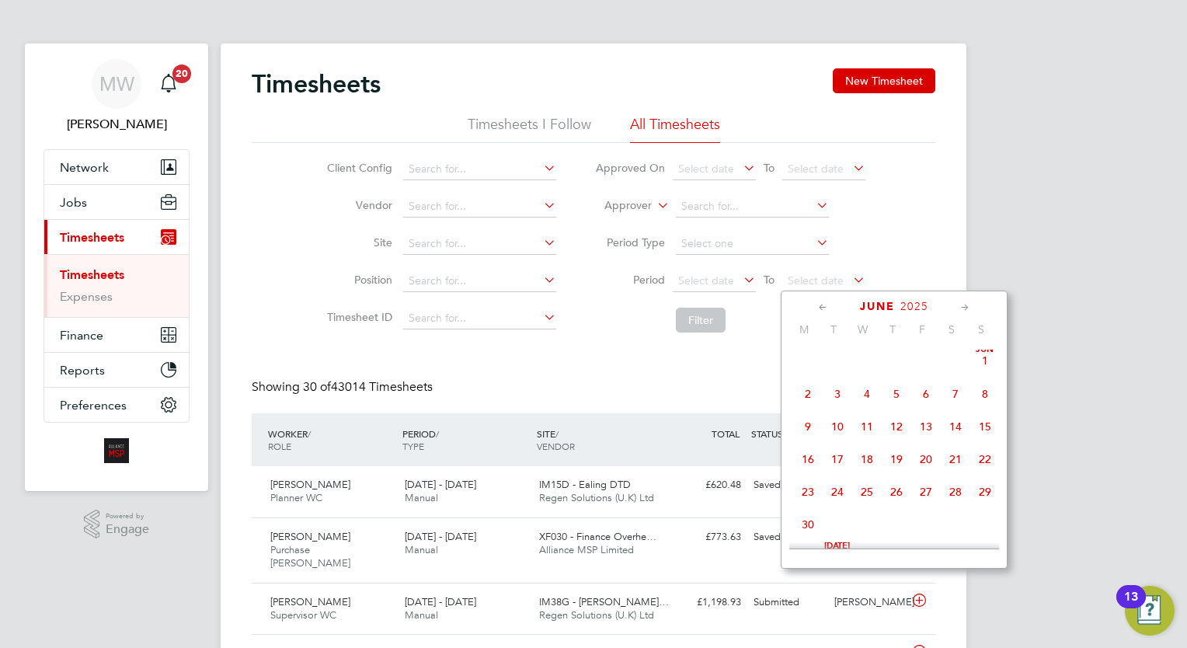
click at [770, 325] on li "Filter" at bounding box center [730, 320] width 309 height 40
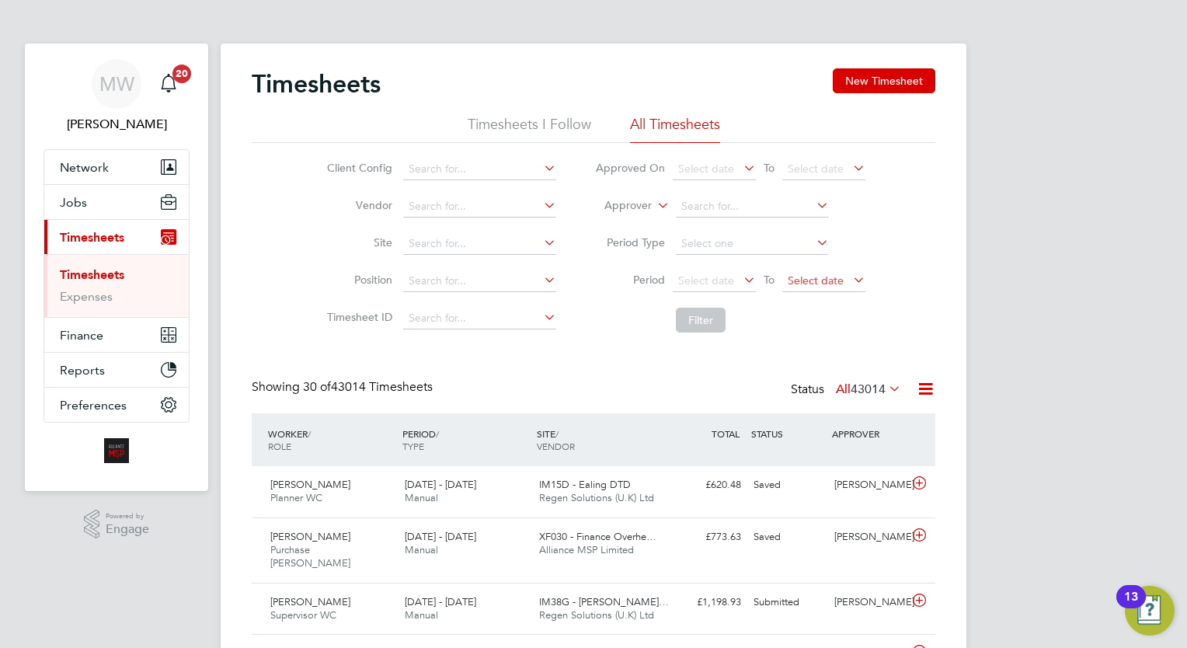
click at [836, 287] on span "Select date" at bounding box center [823, 281] width 83 height 21
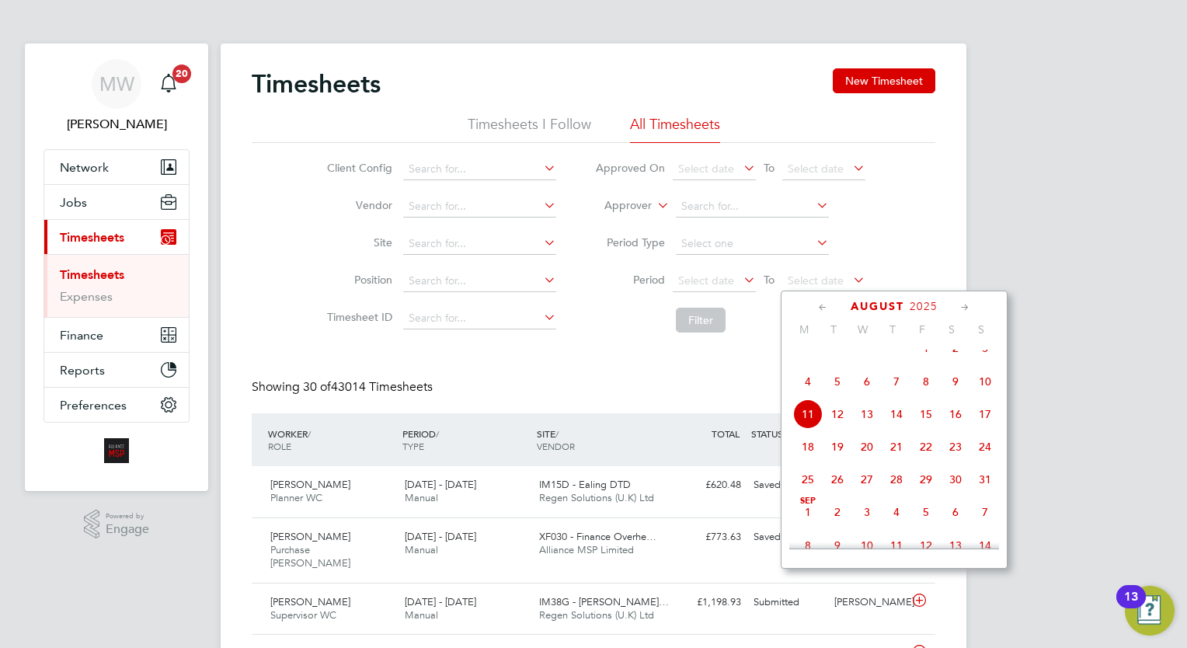
click at [903, 266] on div "Client Config Vendor Site Position Timesheet ID Approved On Select date To Sele…" at bounding box center [594, 241] width 684 height 197
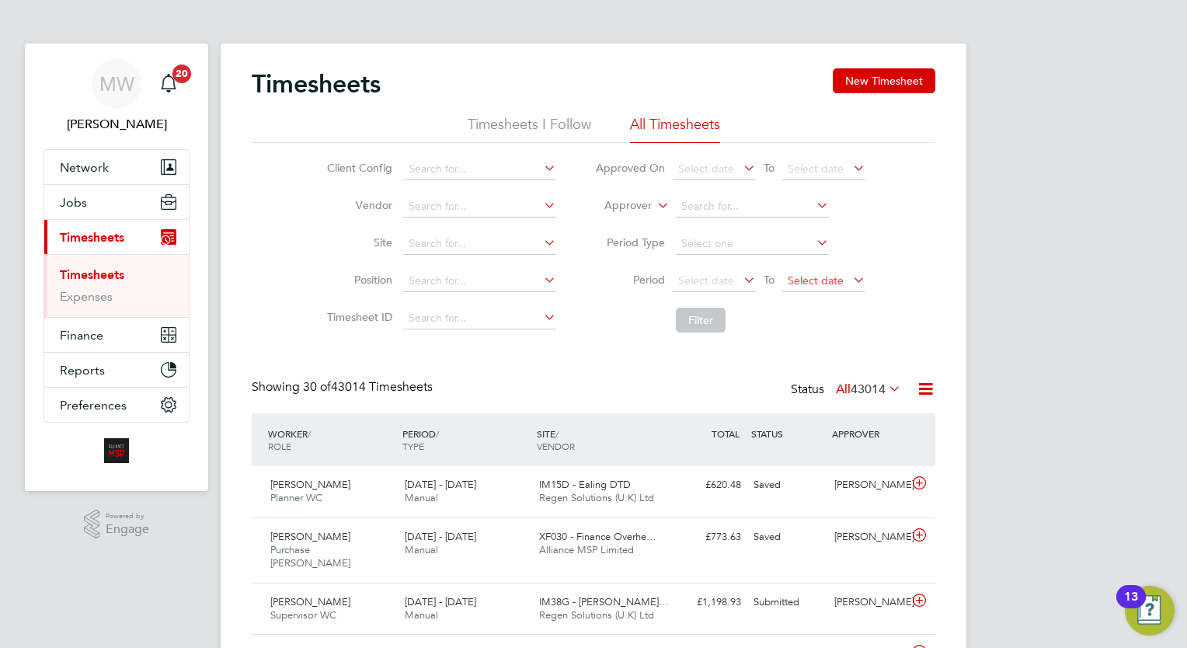
click at [827, 273] on span "Select date" at bounding box center [816, 280] width 56 height 14
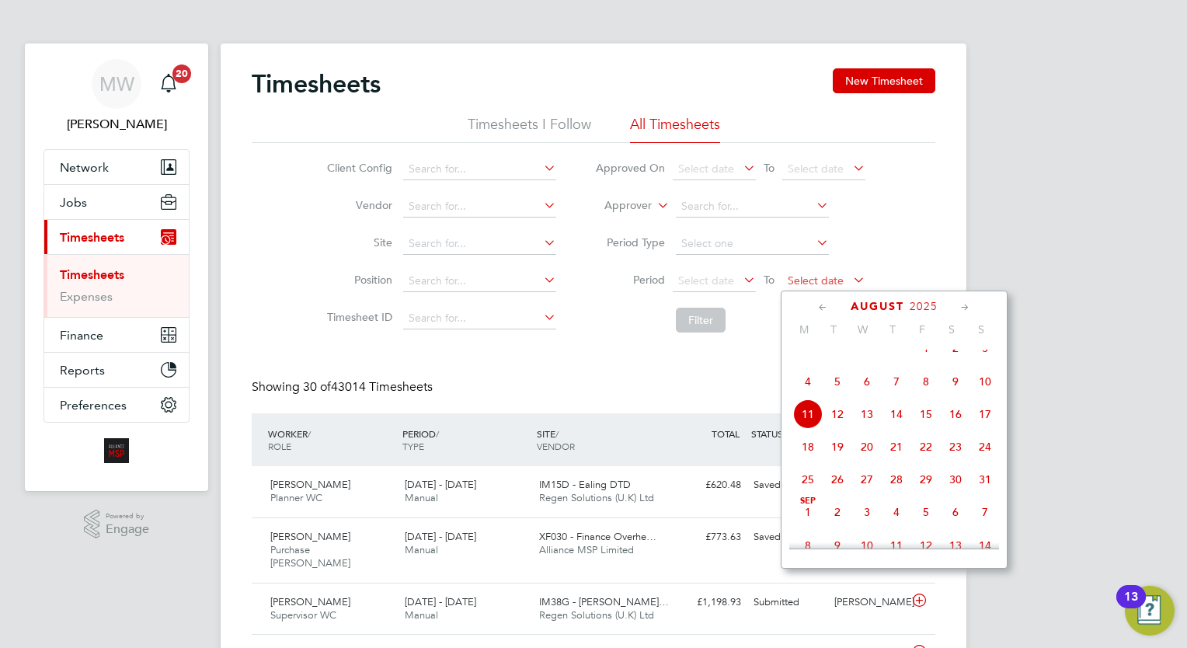
click at [823, 278] on span "Select date" at bounding box center [816, 280] width 56 height 14
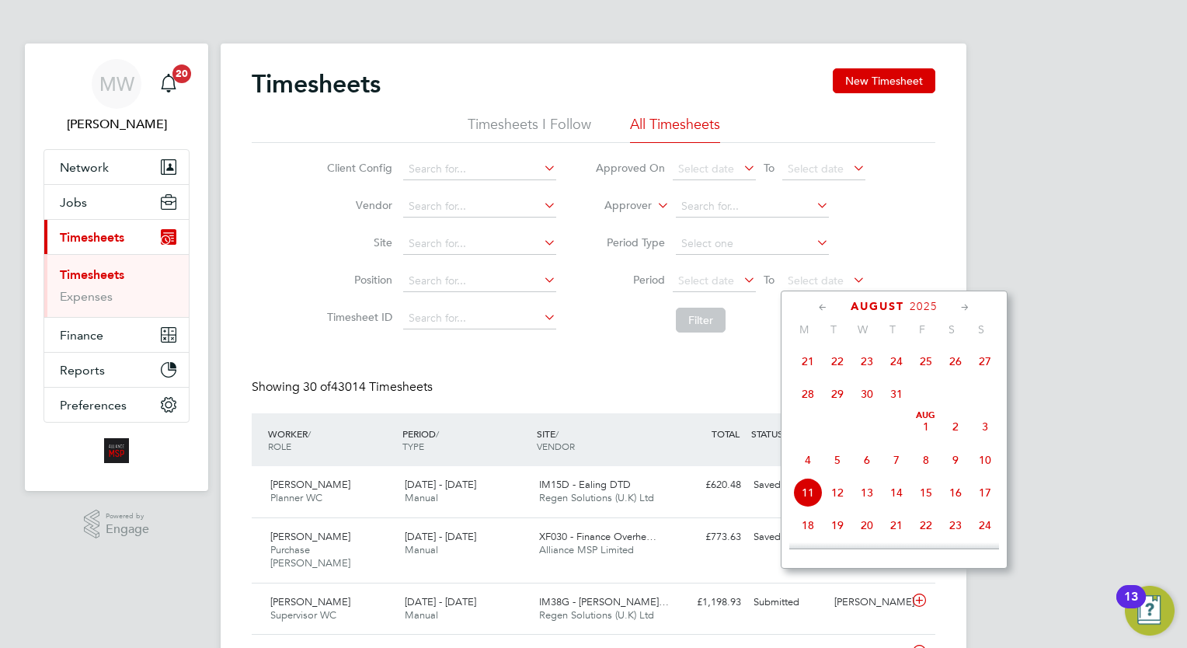
scroll to position [460, 0]
click at [930, 441] on span "Aug 1" at bounding box center [926, 429] width 30 height 30
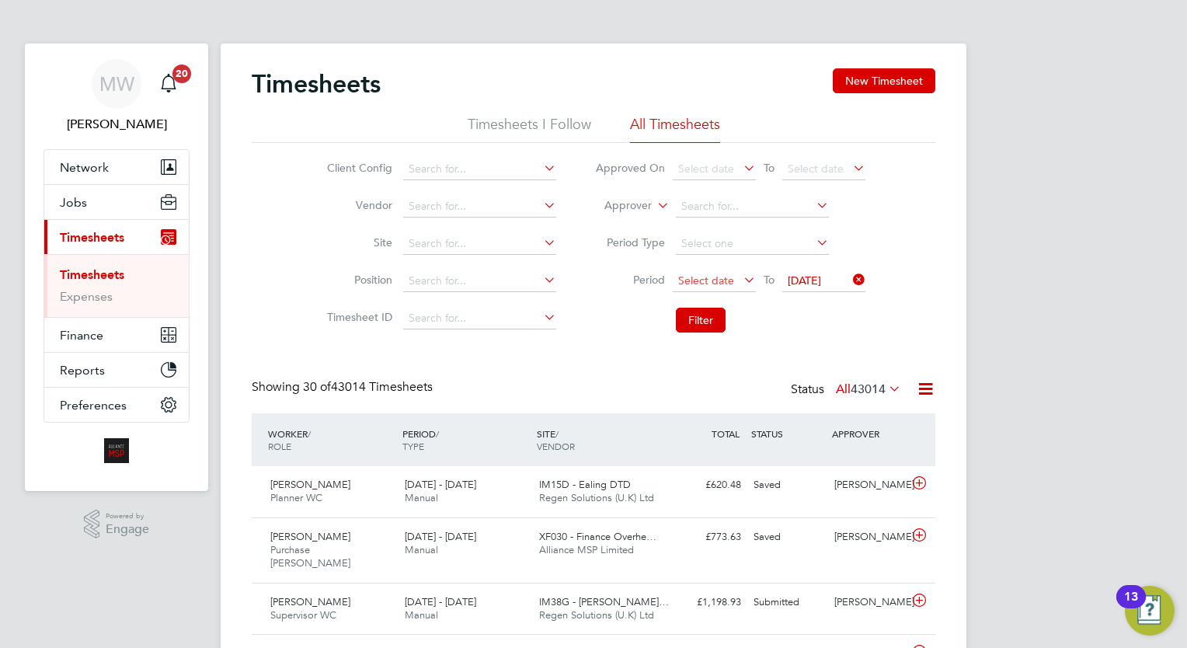
click at [737, 282] on span "Select date" at bounding box center [714, 281] width 83 height 21
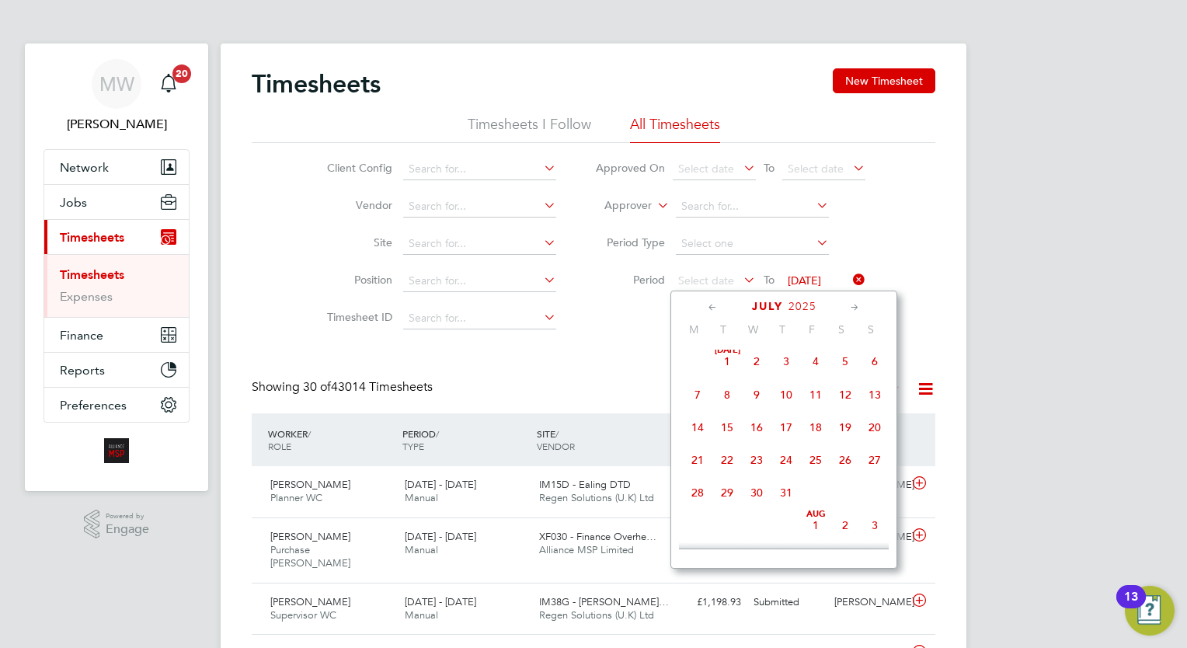
scroll to position [353, 0]
click at [816, 357] on div "Jun 1 2 3 4 5 6 7 8 9 10 11 12 13 14 15 16 17 18 19 20 21 22 23 24 25 26 27 28 …" at bounding box center [793, 258] width 229 height 197
click at [818, 374] on span "4" at bounding box center [816, 372] width 30 height 30
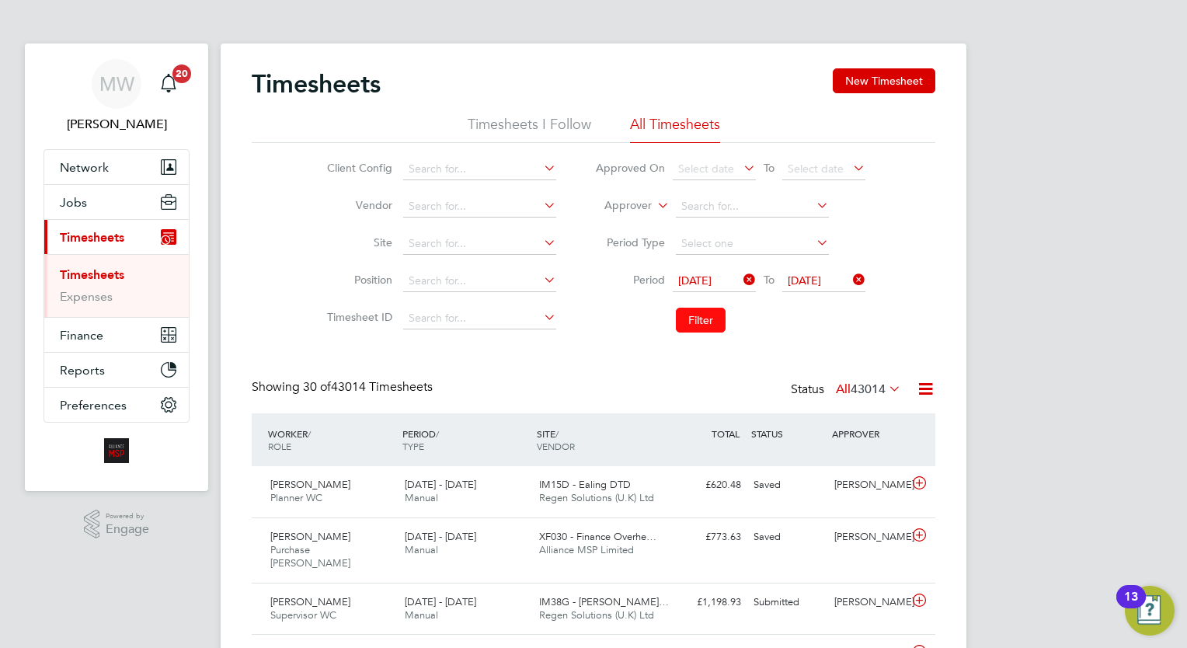
click at [691, 318] on button "Filter" at bounding box center [701, 320] width 50 height 25
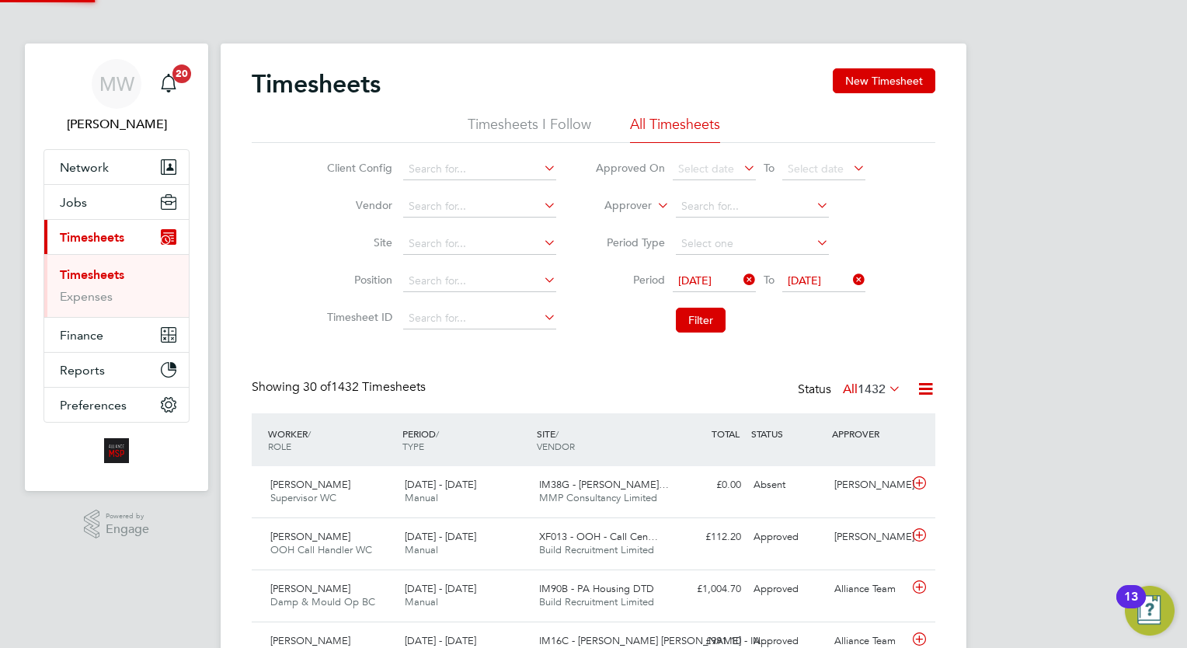
scroll to position [39, 135]
click at [927, 390] on icon at bounding box center [925, 388] width 19 height 19
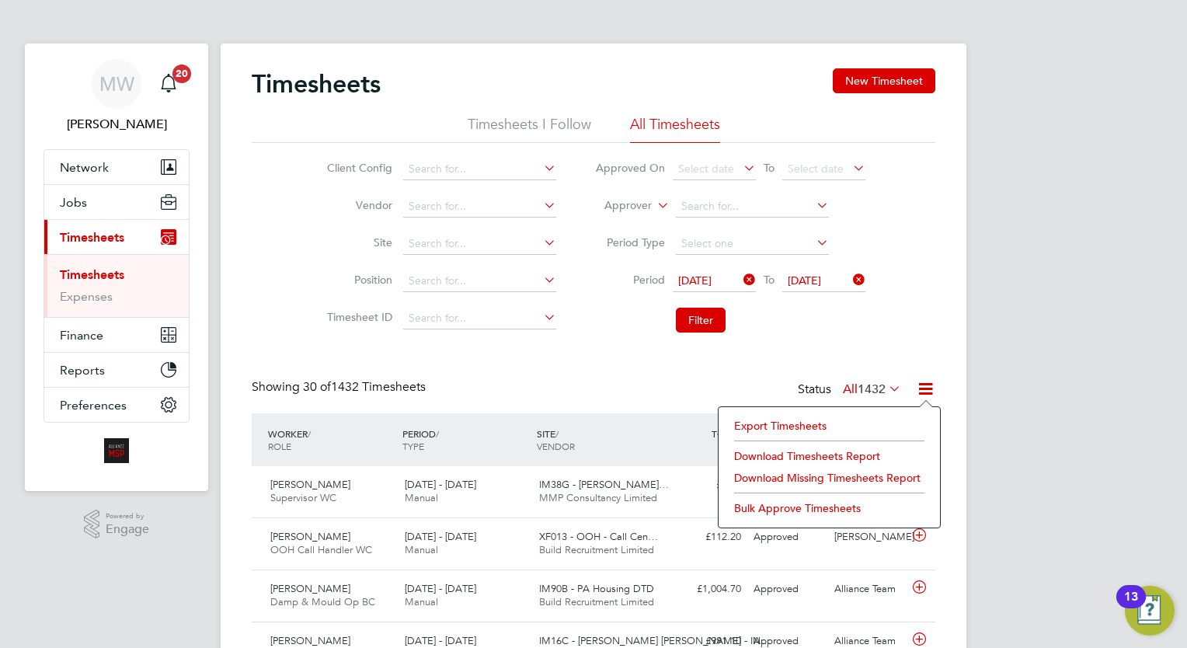
click at [821, 471] on li "Download Missing Timesheets Report" at bounding box center [829, 478] width 206 height 22
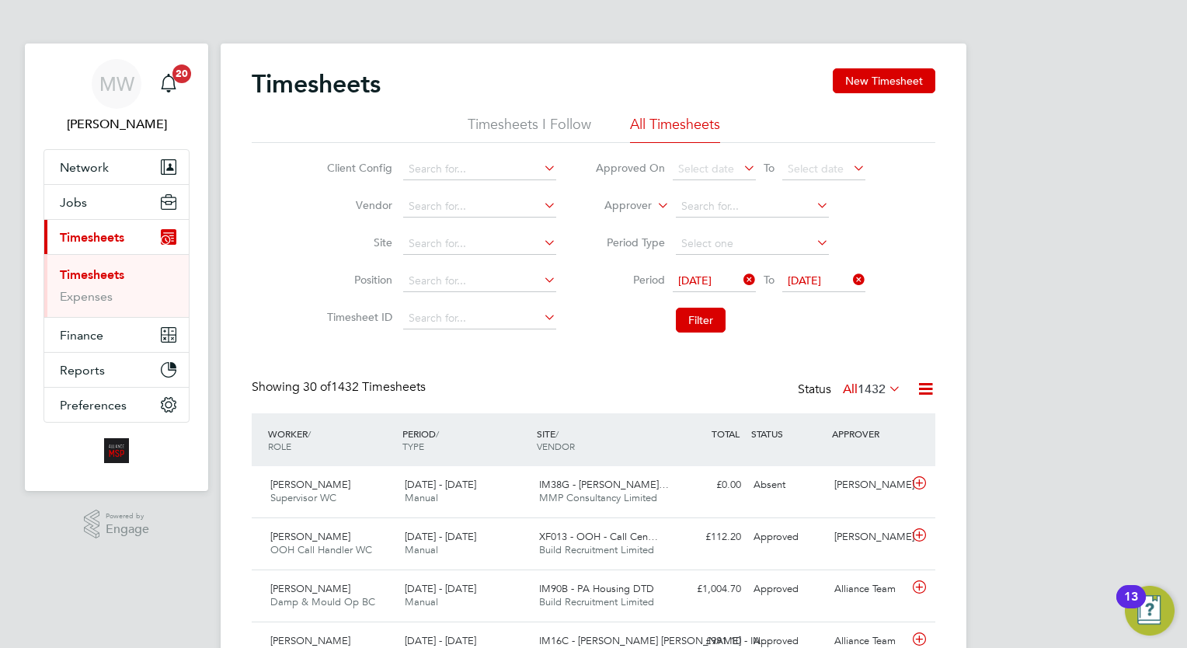
click at [449, 94] on div "Timesheets New Timesheet" at bounding box center [594, 91] width 684 height 47
click at [83, 197] on span "Jobs" at bounding box center [73, 202] width 27 height 15
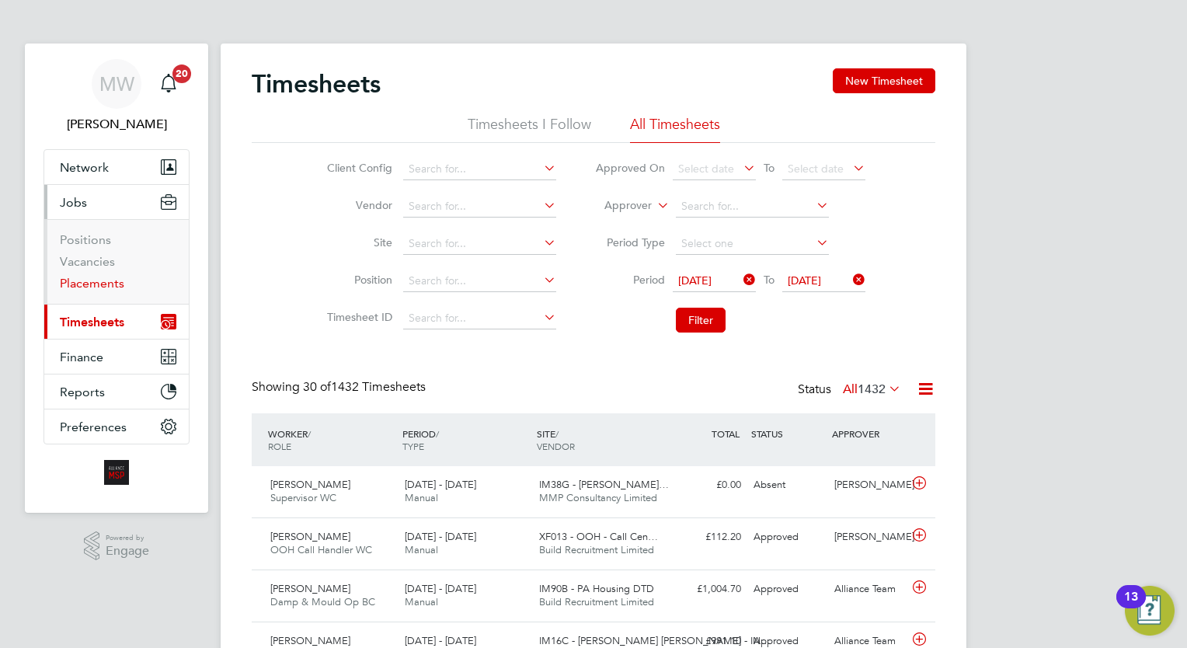
click at [90, 284] on link "Placements" at bounding box center [92, 283] width 64 height 15
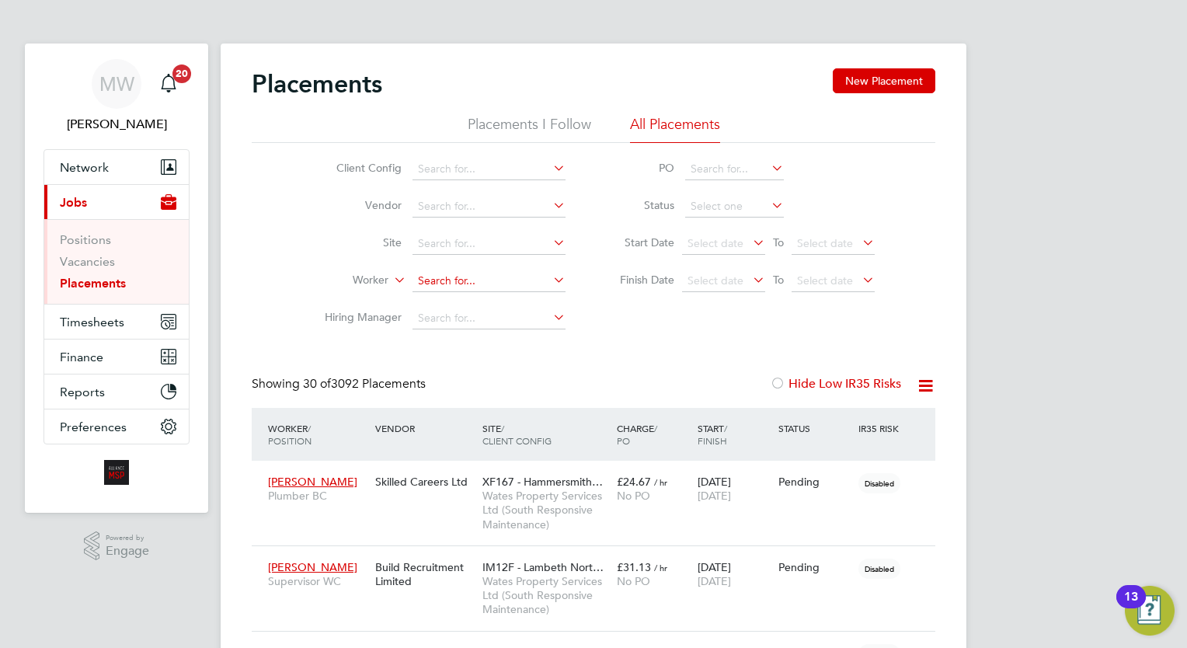
scroll to position [58, 108]
click at [494, 282] on input at bounding box center [488, 281] width 153 height 22
click at [593, 314] on div "Client Config Vendor Site Worker Hiring Manager PO Status Start Date Select dat…" at bounding box center [594, 240] width 684 height 194
click at [461, 280] on input at bounding box center [488, 281] width 153 height 22
type input "dave head"
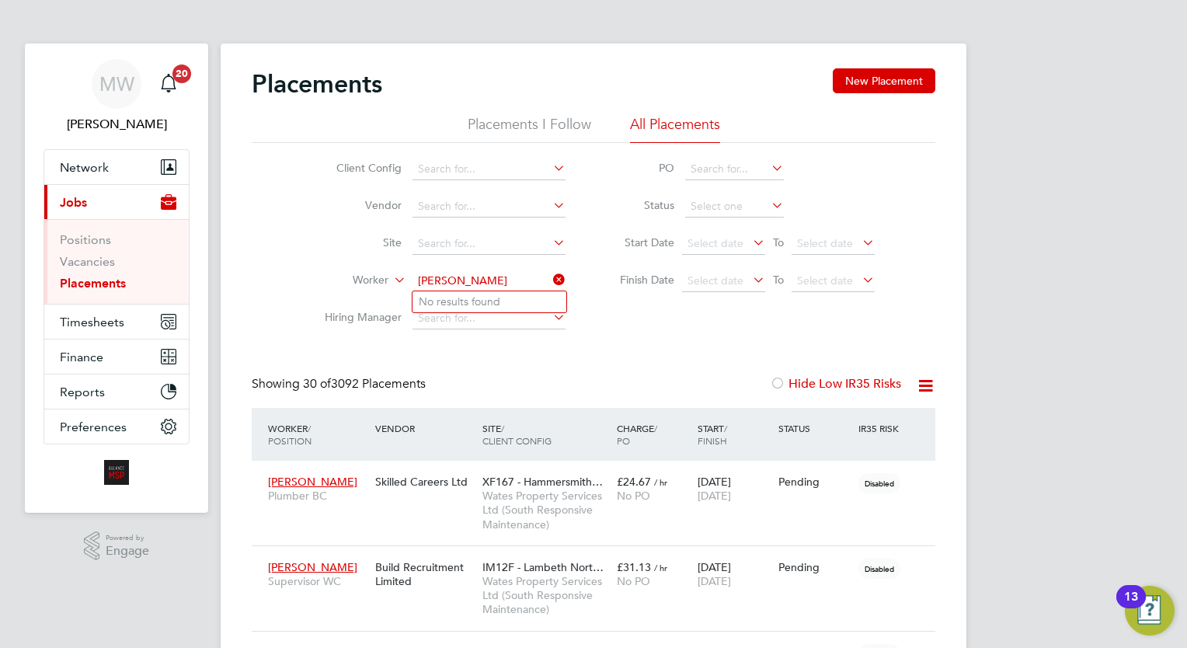
click at [112, 289] on link "Placements" at bounding box center [93, 283] width 66 height 15
click at [426, 270] on li "Worker" at bounding box center [439, 281] width 292 height 37
click at [472, 281] on input at bounding box center [488, 281] width 153 height 22
type input "dave head"
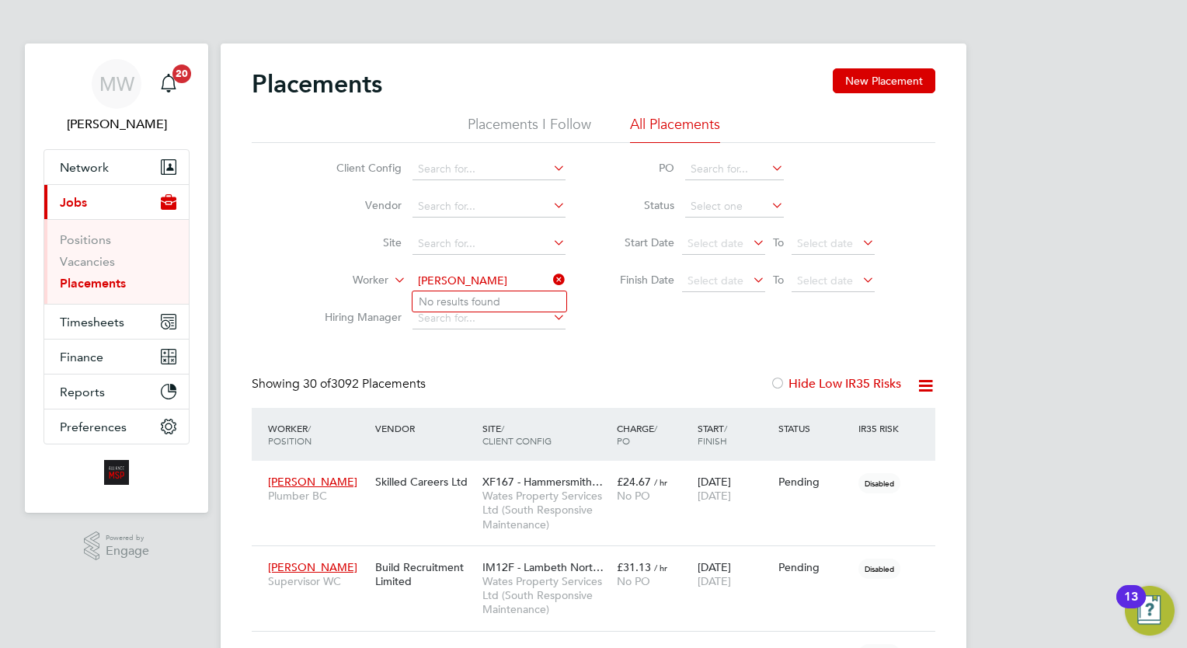
click at [438, 273] on input at bounding box center [488, 281] width 153 height 22
type input "david hea"
click at [562, 381] on div "Showing 30 of 3092 Placements Hide Low IR35 Risks" at bounding box center [594, 392] width 684 height 32
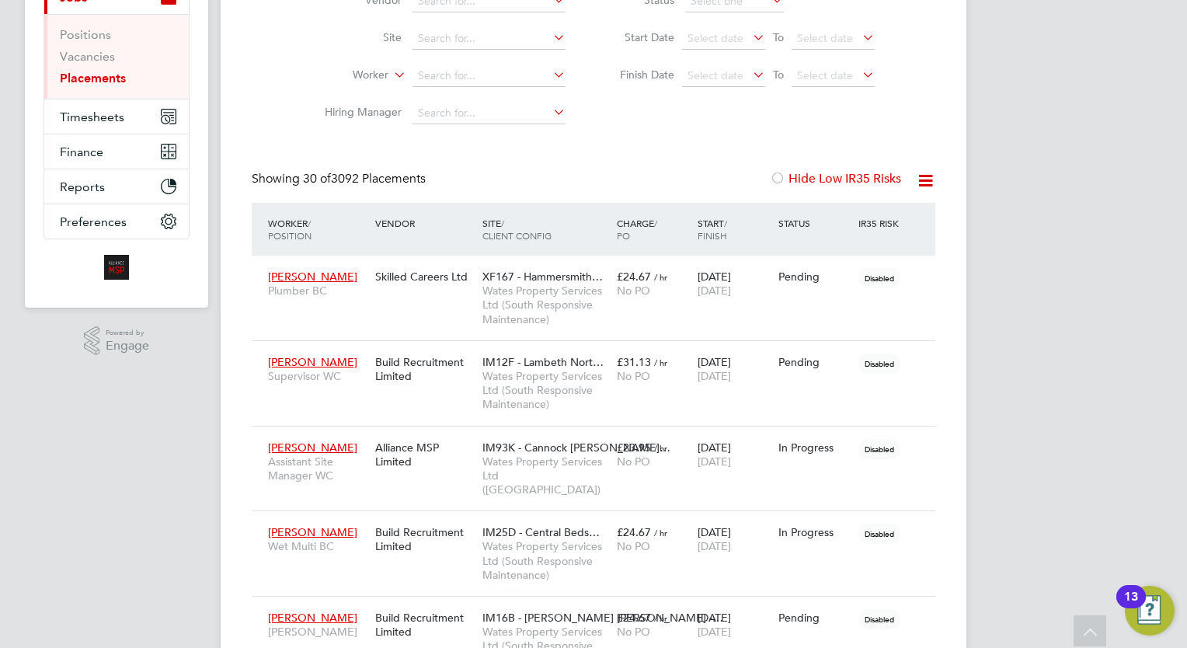
scroll to position [0, 0]
